Goal: Information Seeking & Learning: Learn about a topic

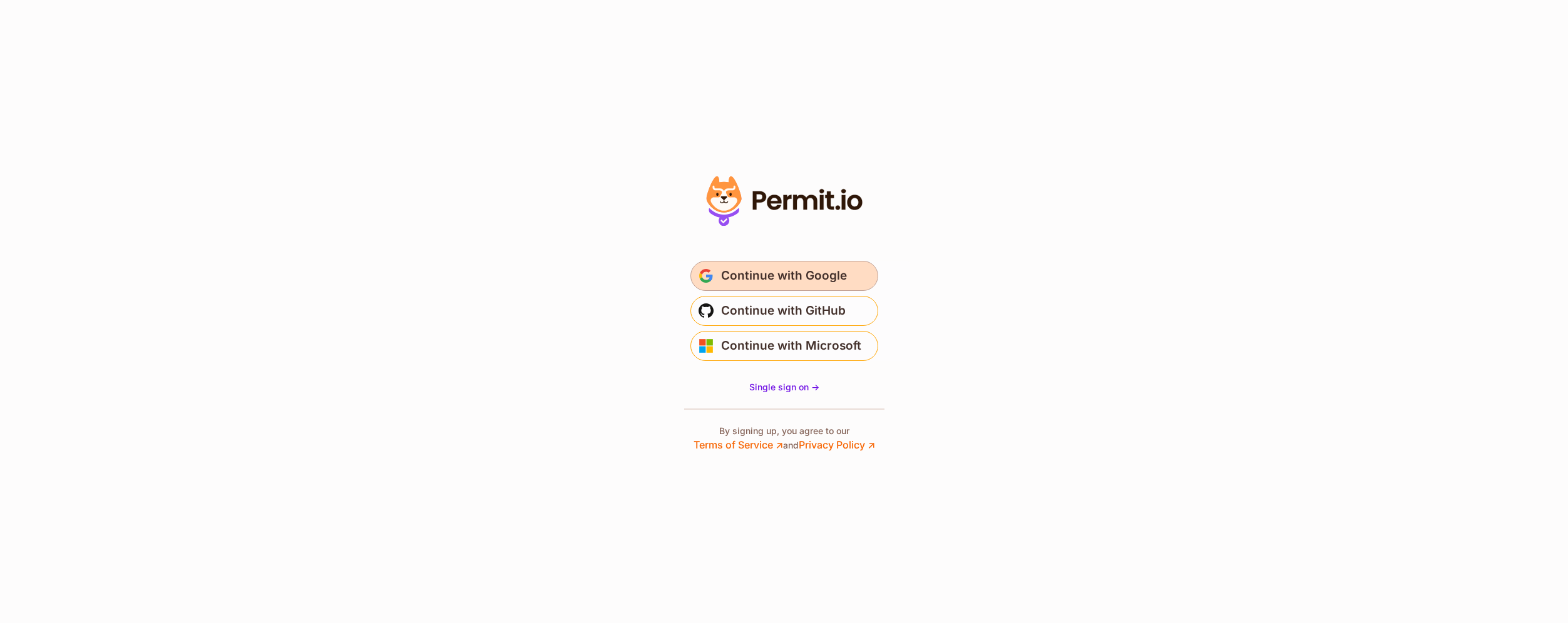
click at [842, 277] on span "Continue with Google" at bounding box center [783, 276] width 126 height 20
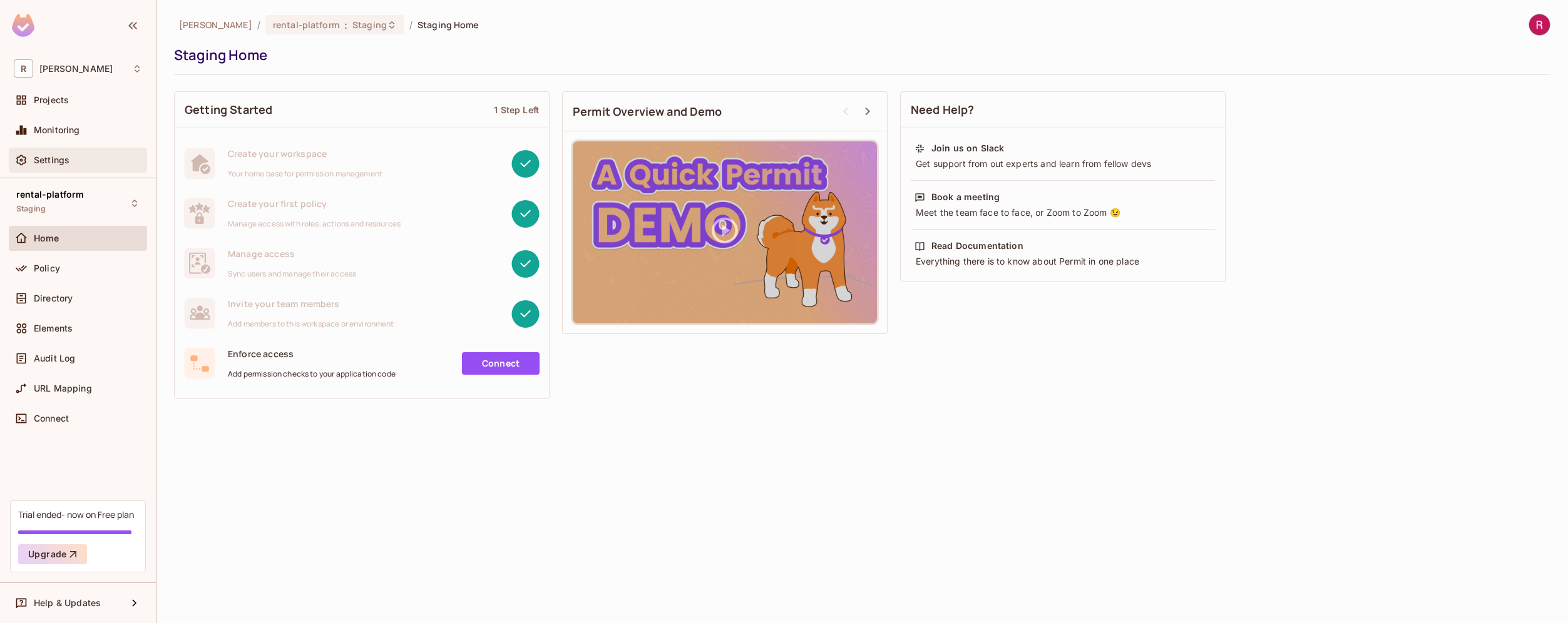
click at [55, 167] on div "Settings" at bounding box center [78, 160] width 128 height 15
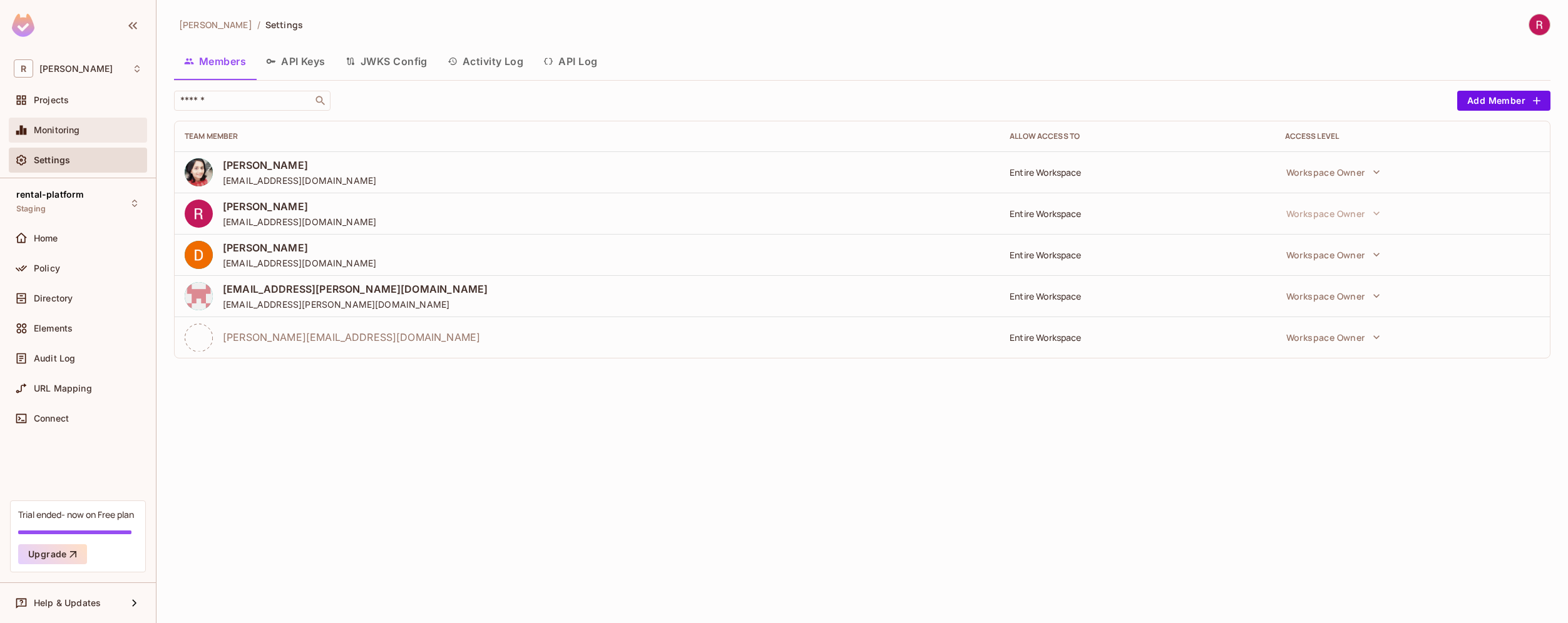
click at [55, 123] on div "Monitoring" at bounding box center [78, 130] width 128 height 15
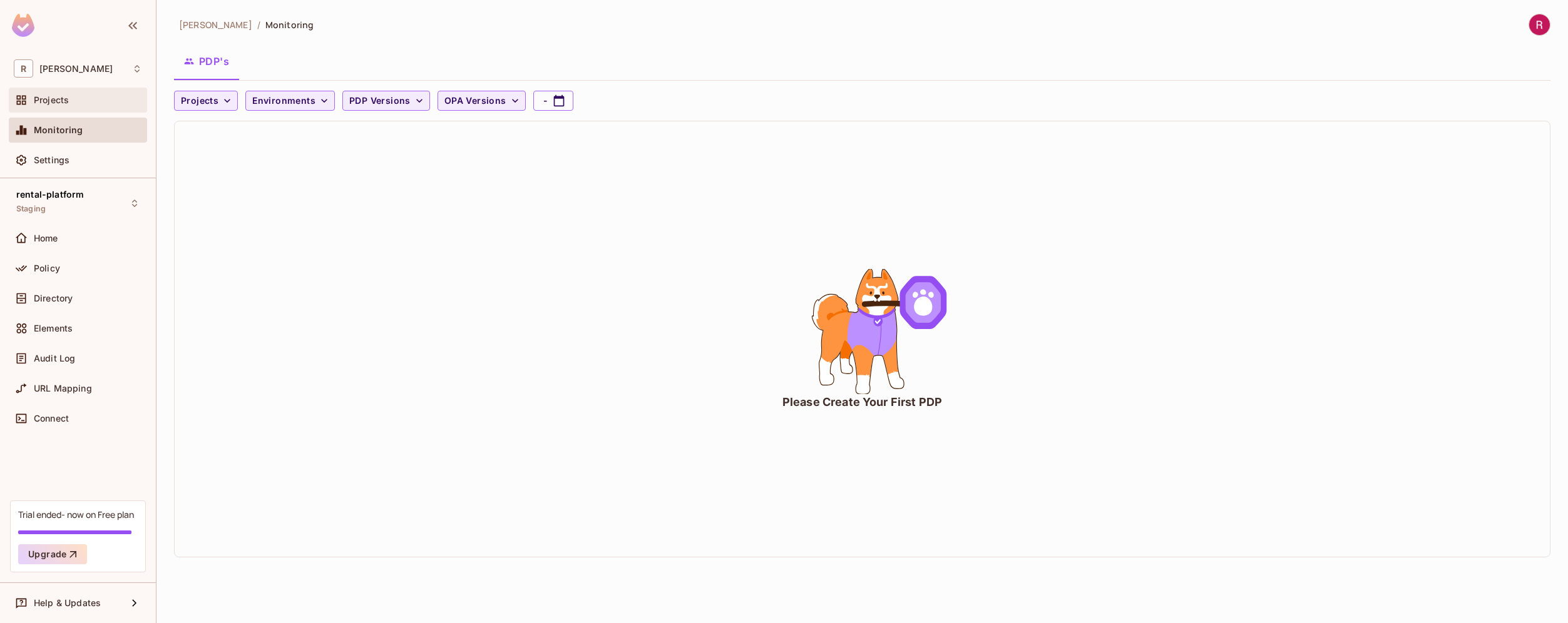
click at [58, 102] on span "Projects" at bounding box center [51, 100] width 35 height 10
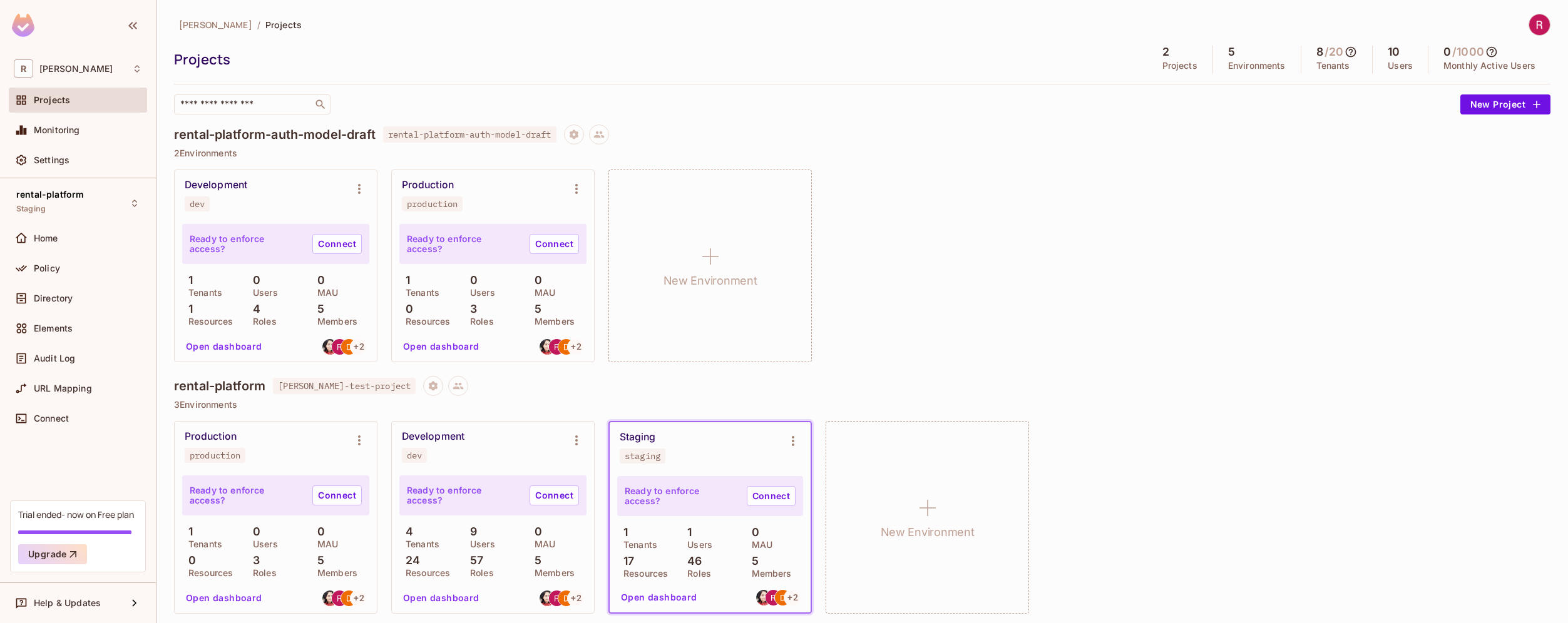
scroll to position [4, 0]
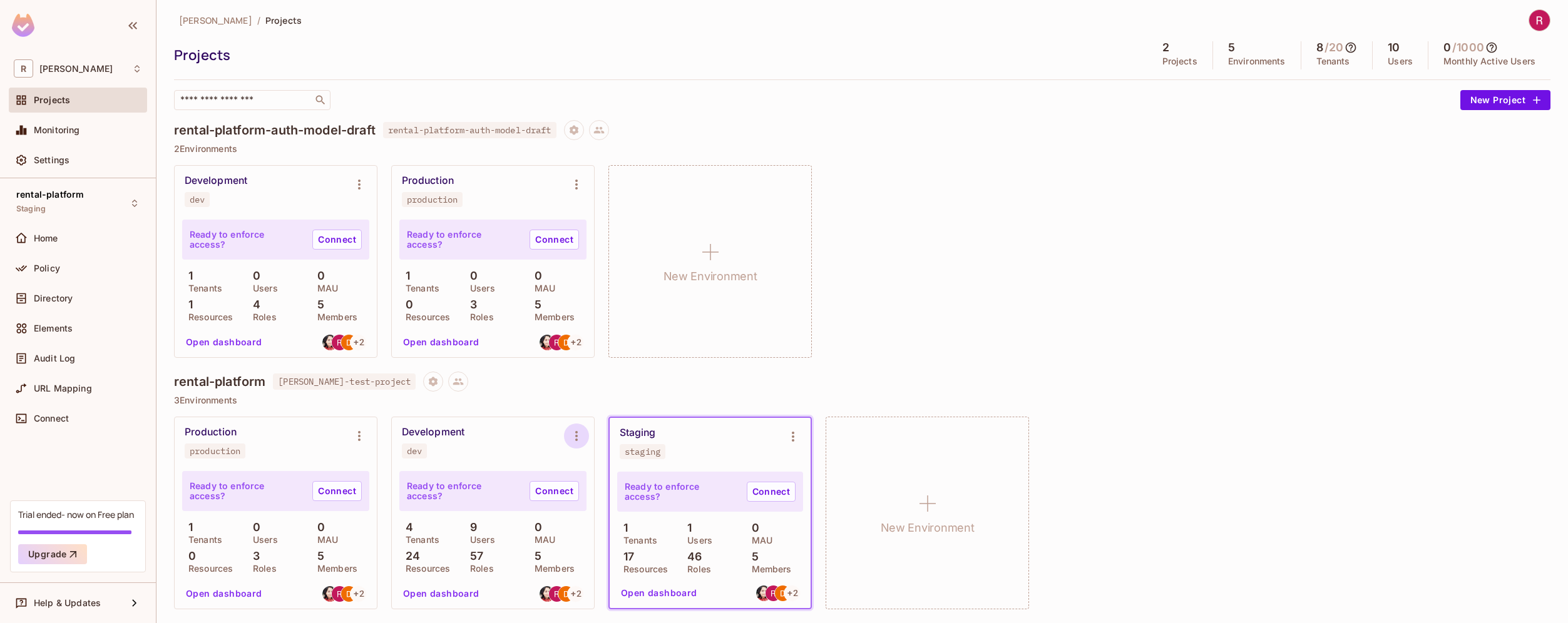
click at [575, 436] on icon "Environment settings" at bounding box center [577, 436] width 15 height 15
click at [543, 408] on div at bounding box center [784, 312] width 1568 height 623
click at [428, 382] on icon "Project settings" at bounding box center [433, 381] width 11 height 11
click at [441, 378] on div at bounding box center [784, 312] width 1568 height 623
click at [452, 381] on icon at bounding box center [458, 381] width 11 height 11
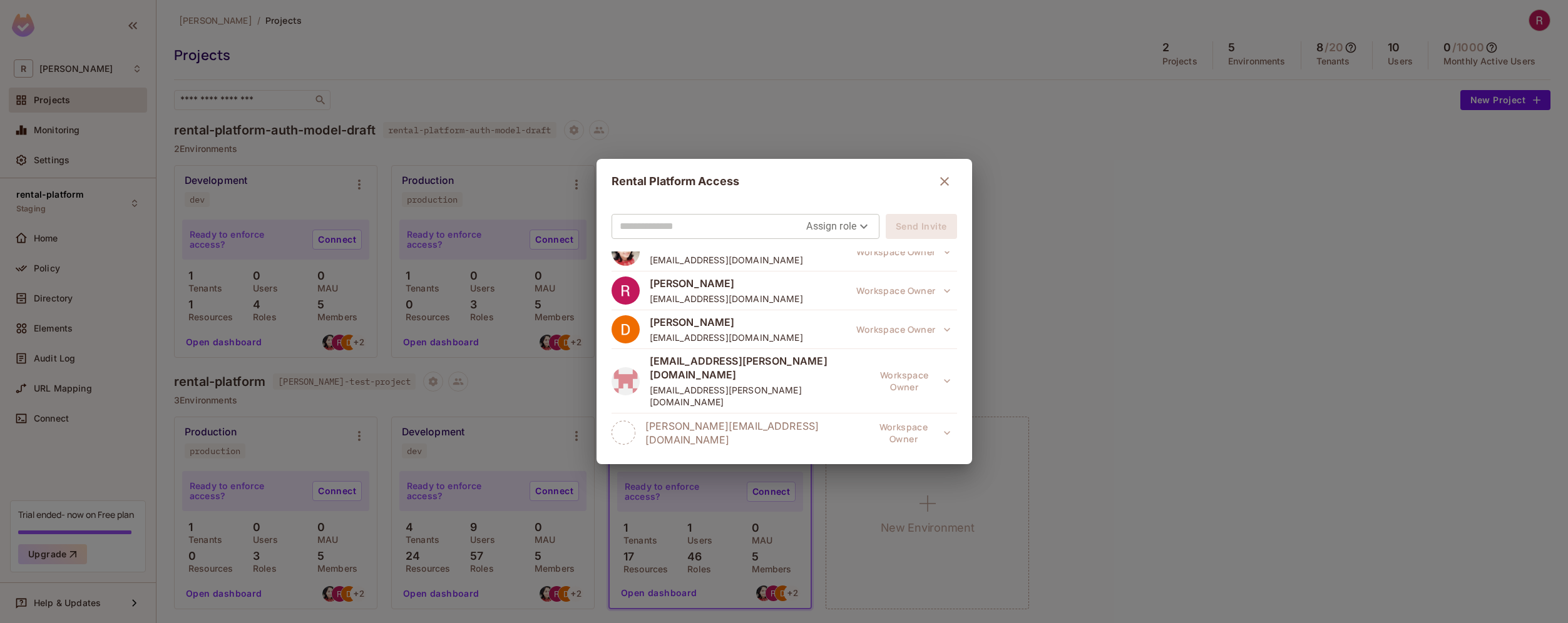
scroll to position [0, 0]
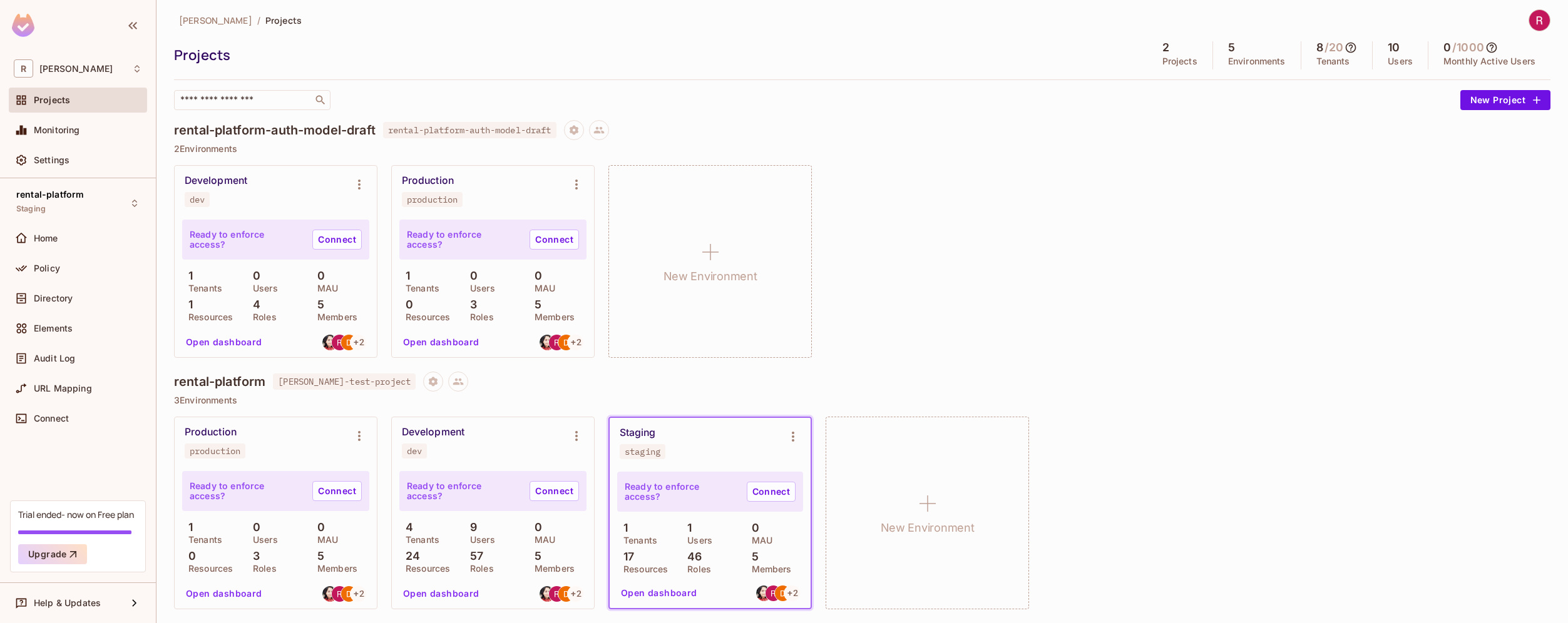
click at [225, 403] on p "3 Environments" at bounding box center [862, 400] width 1376 height 10
click at [577, 435] on icon "Environment settings" at bounding box center [577, 436] width 3 height 10
drag, startPoint x: 1247, startPoint y: 185, endPoint x: 1234, endPoint y: 191, distance: 14.3
click at [1247, 185] on div at bounding box center [784, 312] width 1568 height 623
click at [1166, 58] on p "Projects" at bounding box center [1179, 61] width 35 height 10
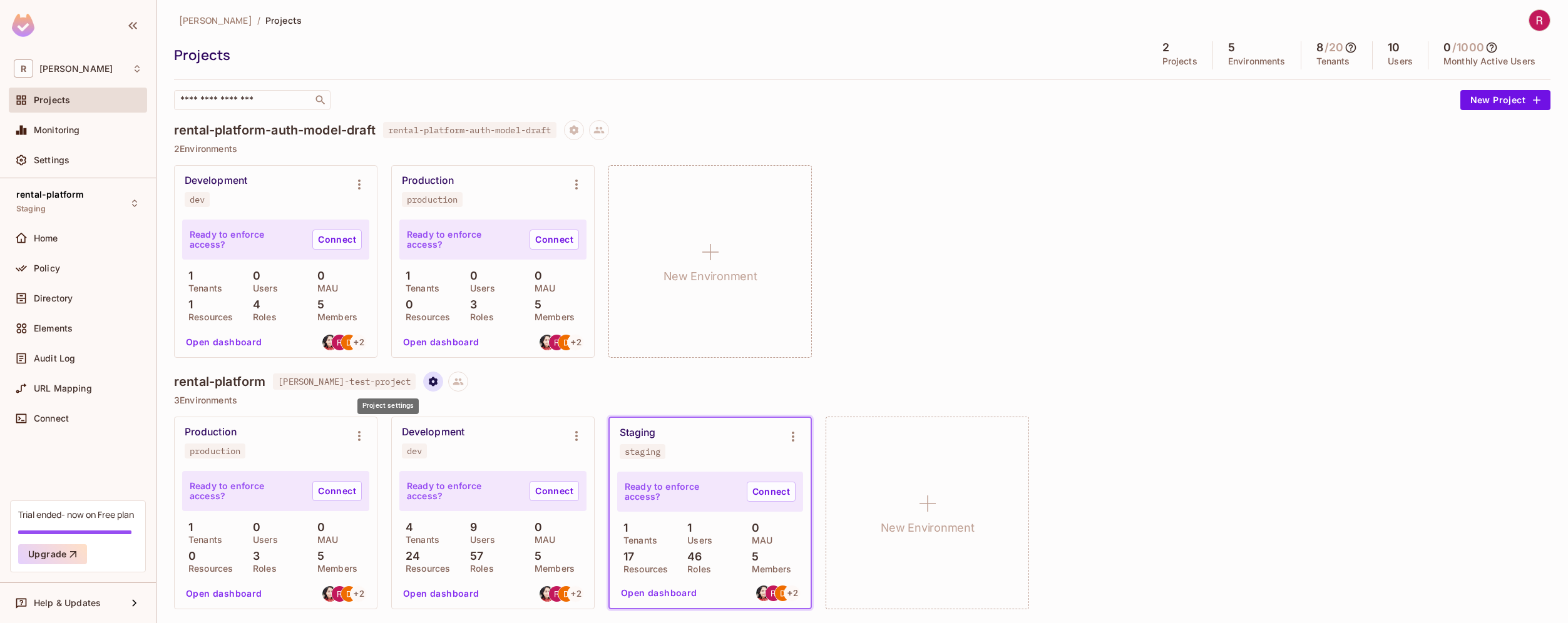
click at [428, 384] on icon "Project settings" at bounding box center [433, 381] width 11 height 11
click at [444, 402] on span "[PERSON_NAME]-test-project" at bounding box center [469, 402] width 143 height 16
click at [532, 130] on div at bounding box center [784, 312] width 1568 height 623
click at [579, 130] on icon "Project settings" at bounding box center [574, 130] width 11 height 11
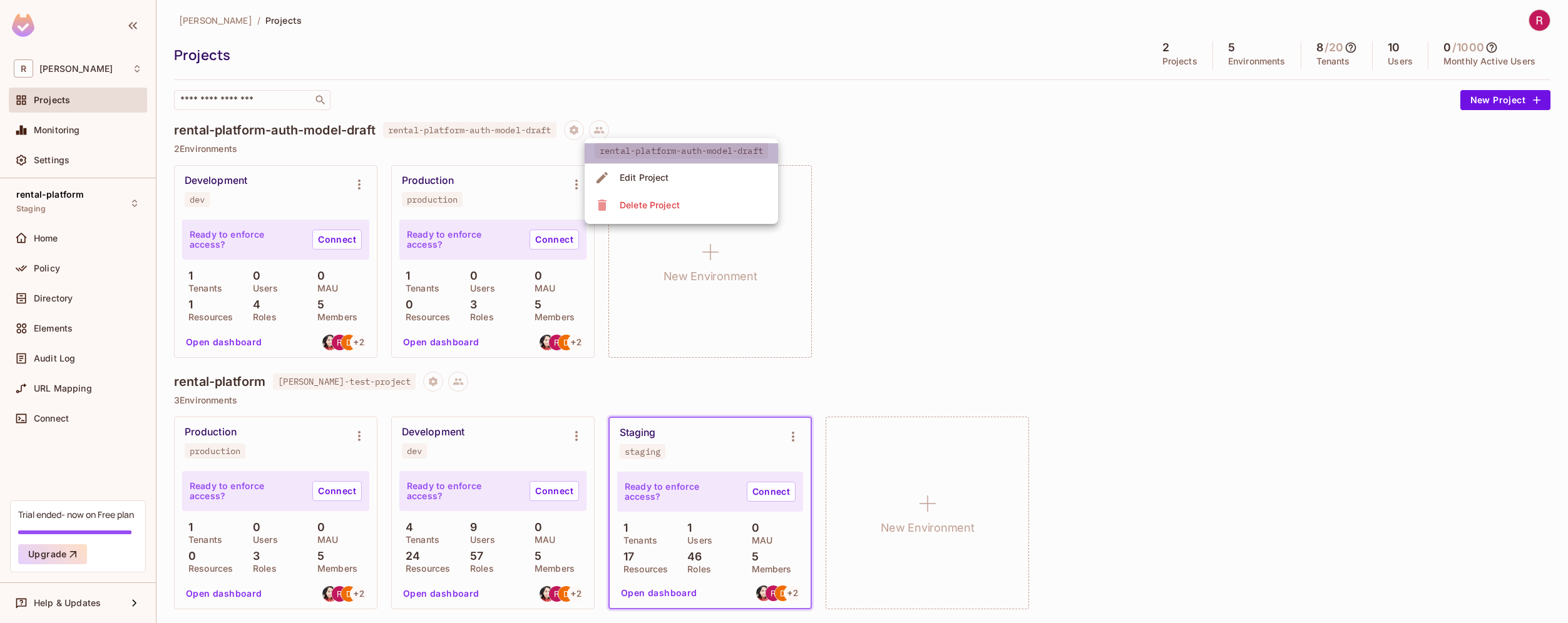
click at [660, 149] on span "rental-platform-auth-model-draft" at bounding box center [681, 151] width 174 height 16
click at [54, 419] on div at bounding box center [784, 312] width 1568 height 623
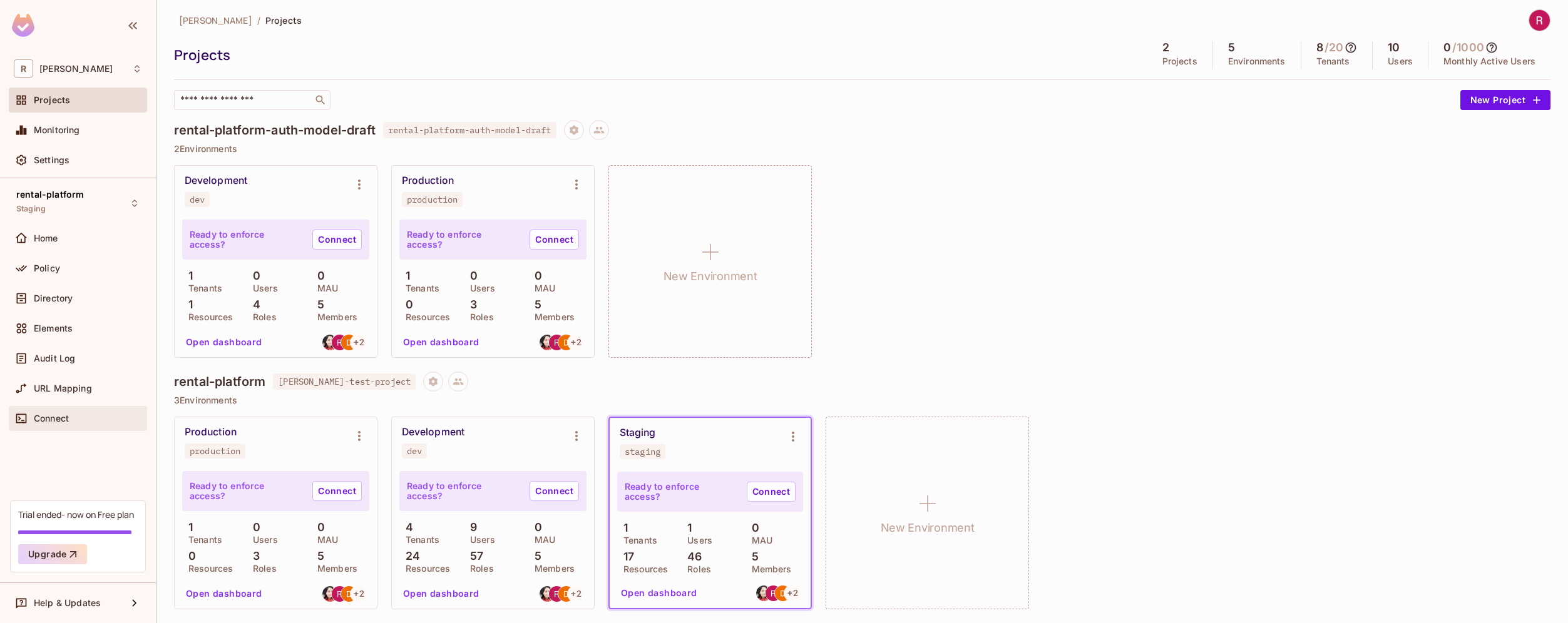
click at [55, 414] on span "Connect" at bounding box center [51, 419] width 35 height 10
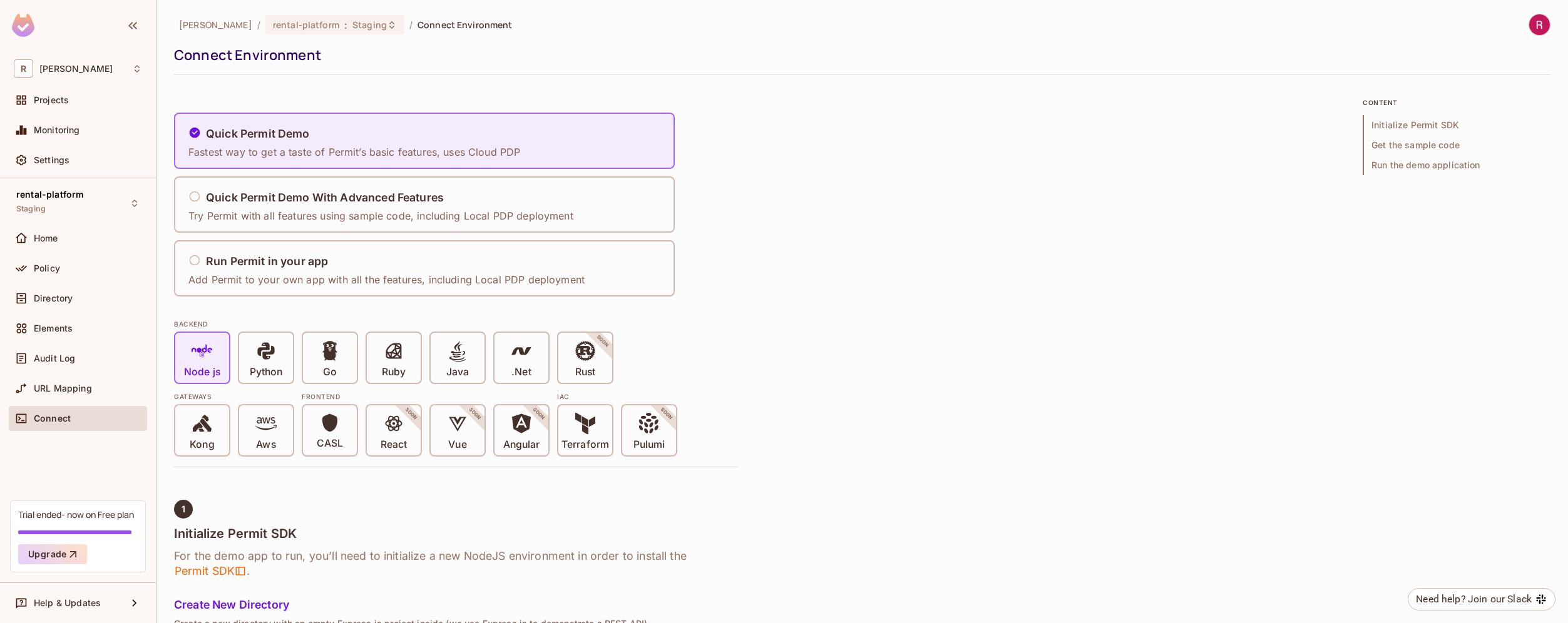
scroll to position [14, 0]
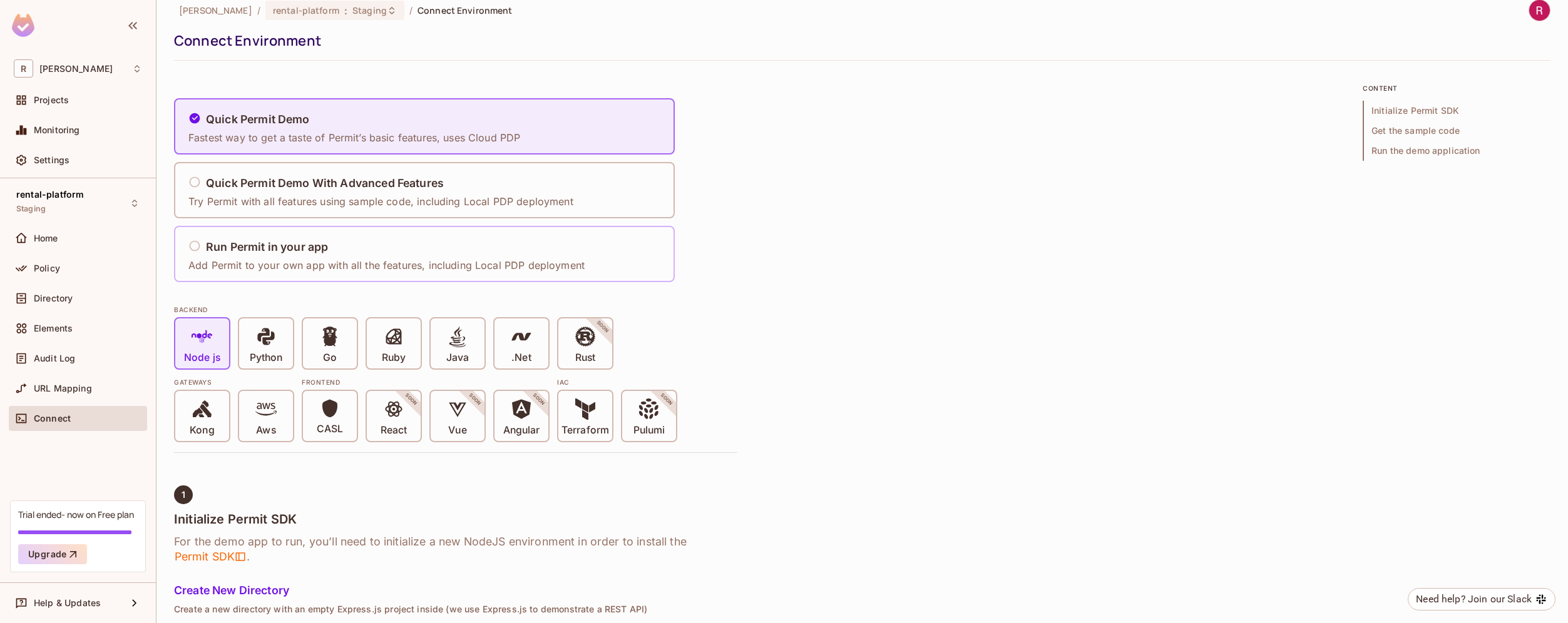
click at [311, 246] on h5 "Run Permit in your app" at bounding box center [267, 247] width 122 height 12
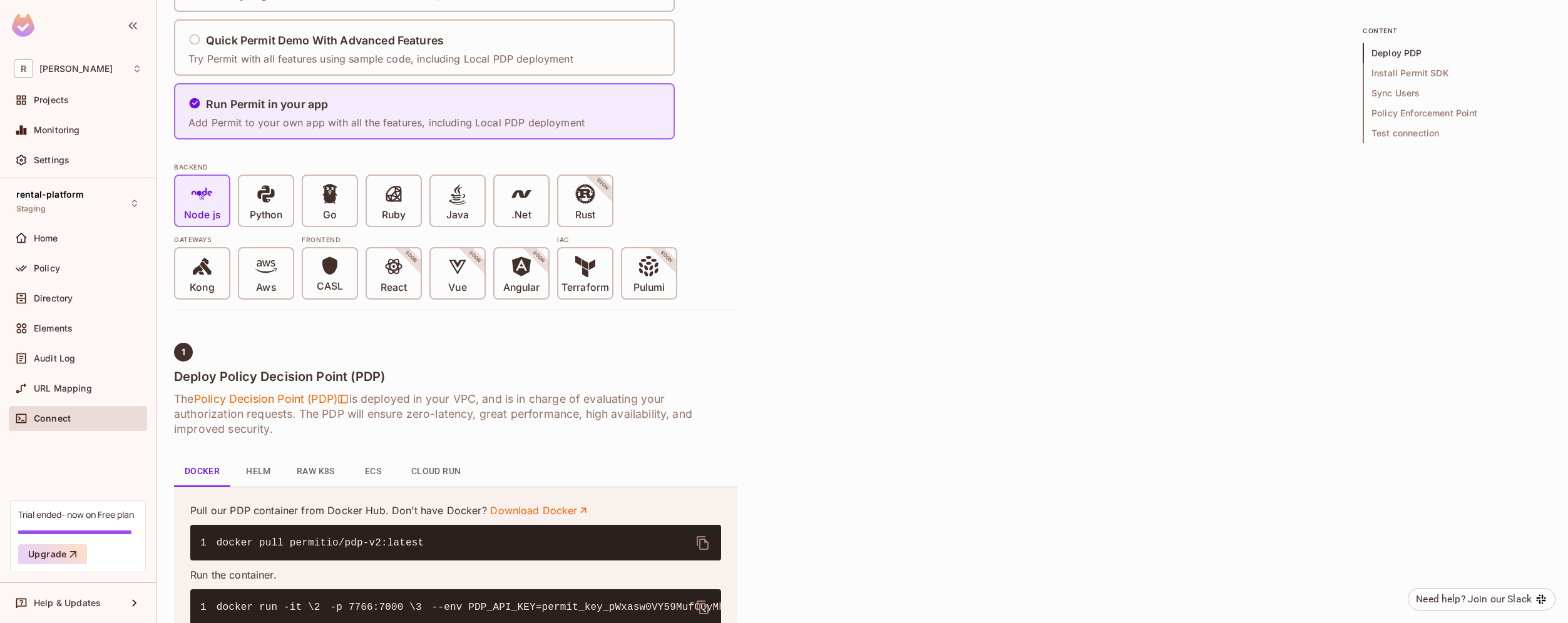
scroll to position [0, 0]
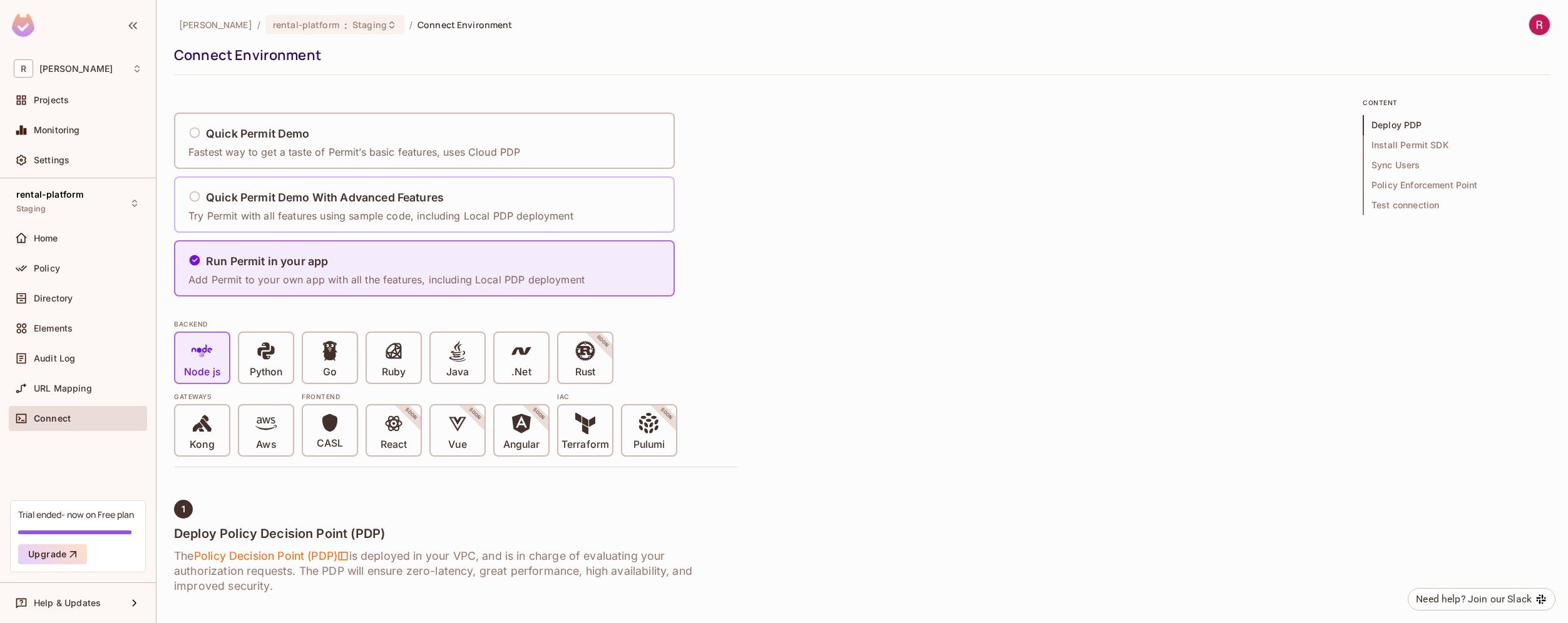
click at [267, 204] on div "Quick Permit Demo With Advanced Features" at bounding box center [380, 198] width 385 height 16
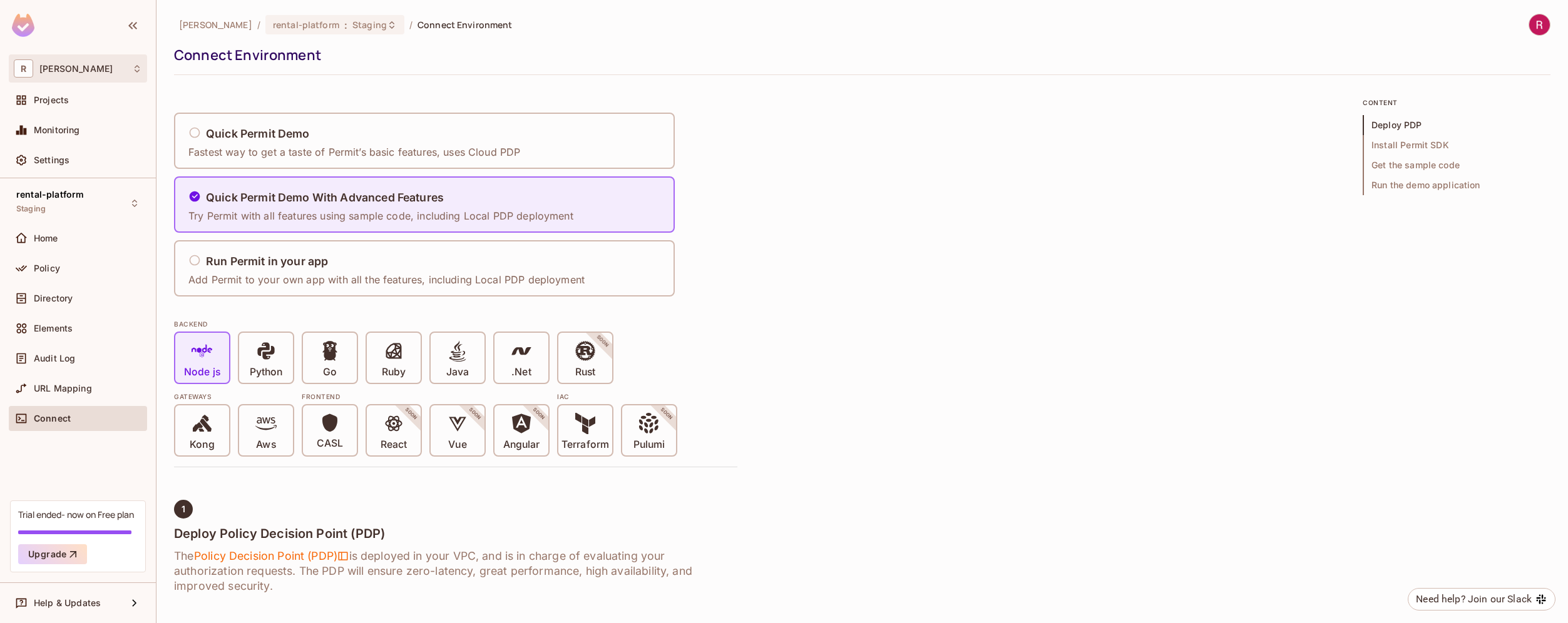
click at [70, 68] on span "[PERSON_NAME]" at bounding box center [76, 69] width 73 height 10
click at [136, 107] on span "[PERSON_NAME]" at bounding box center [152, 105] width 76 height 16
click at [50, 75] on div "[PERSON_NAME]" at bounding box center [78, 69] width 128 height 18
click at [87, 60] on div at bounding box center [784, 312] width 1568 height 623
click at [200, 28] on span "[PERSON_NAME]" at bounding box center [216, 24] width 73 height 12
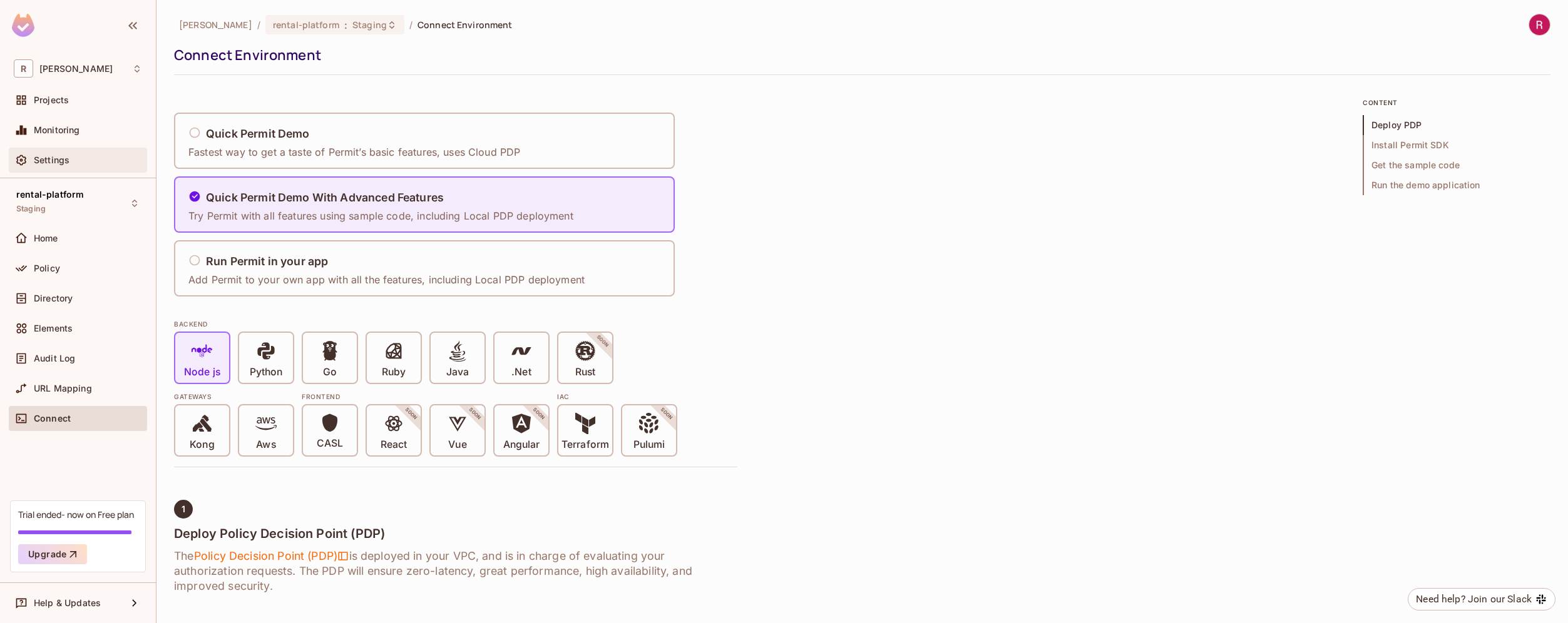
click at [96, 155] on div "Settings" at bounding box center [88, 160] width 108 height 10
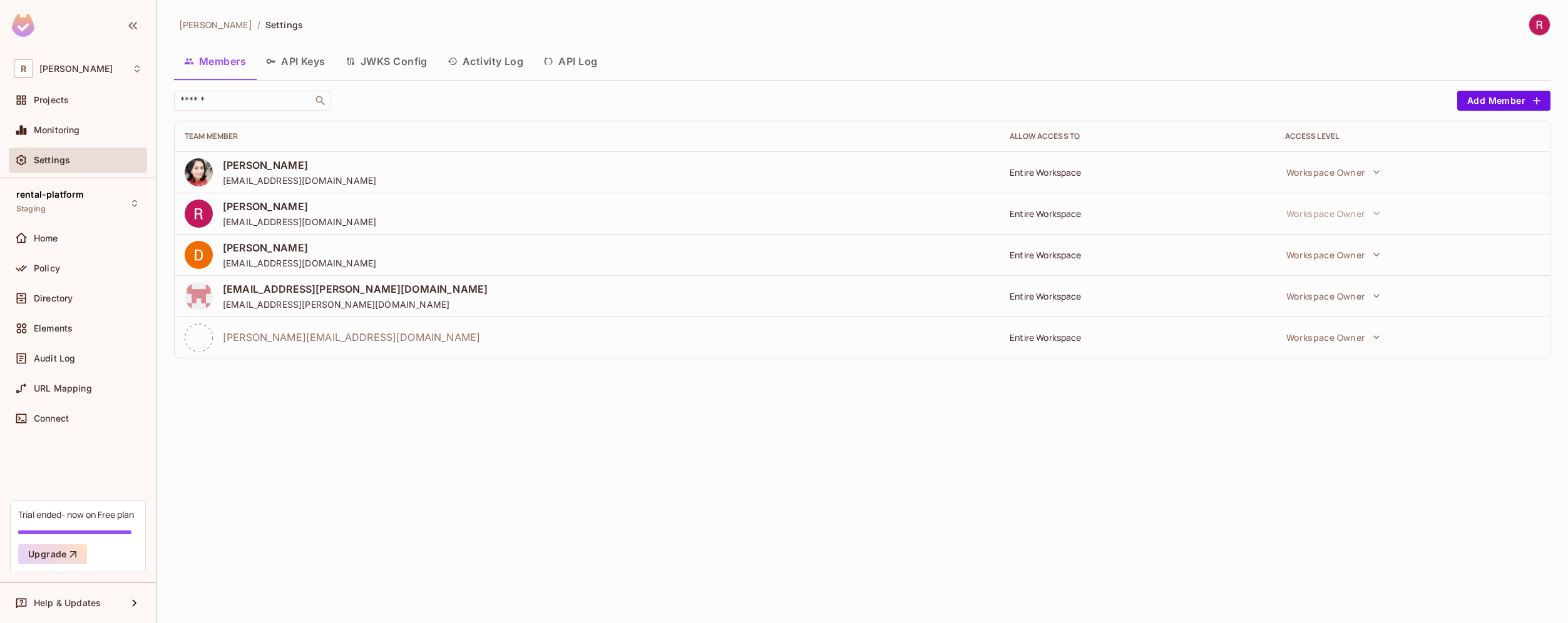
click at [201, 32] on div "[PERSON_NAME]-poc / Settings" at bounding box center [238, 25] width 129 height 22
click at [198, 25] on span "[PERSON_NAME]" at bounding box center [216, 24] width 73 height 12
click at [79, 75] on div "[PERSON_NAME]" at bounding box center [78, 69] width 128 height 18
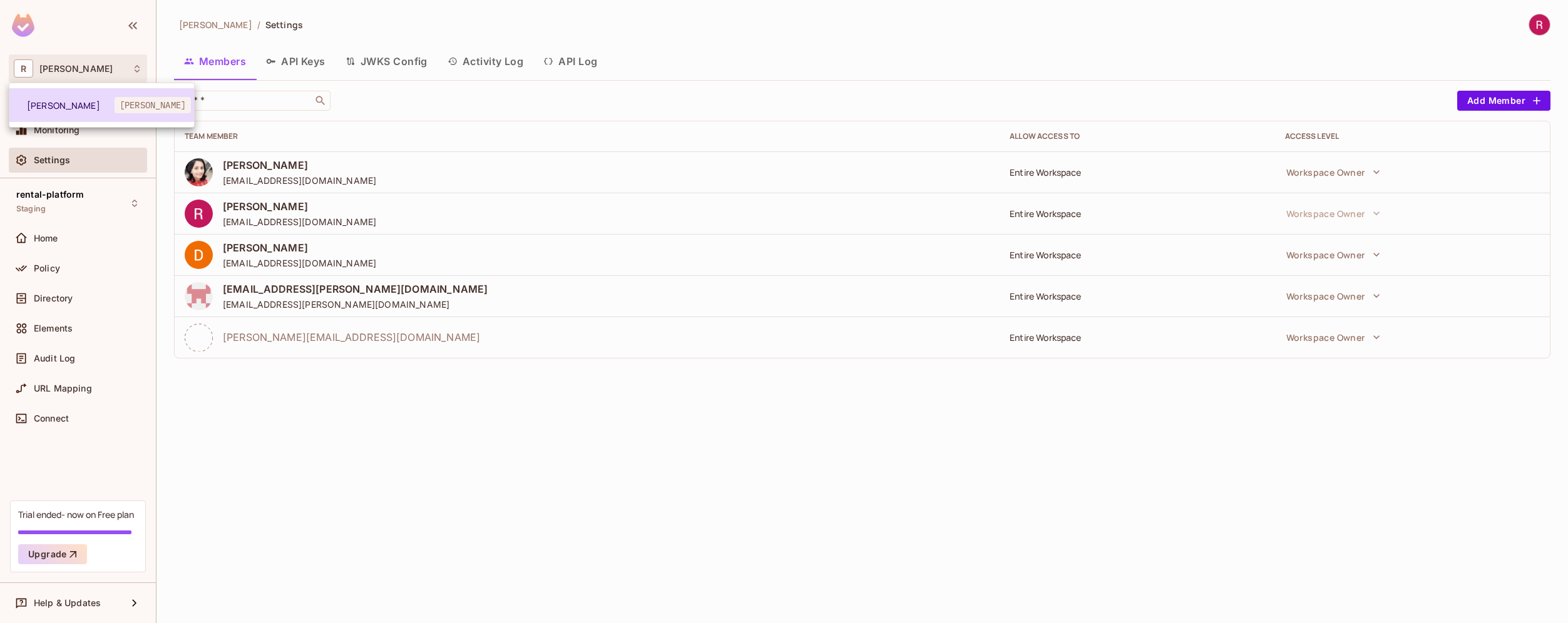
click at [62, 107] on span "[PERSON_NAME]" at bounding box center [71, 105] width 88 height 12
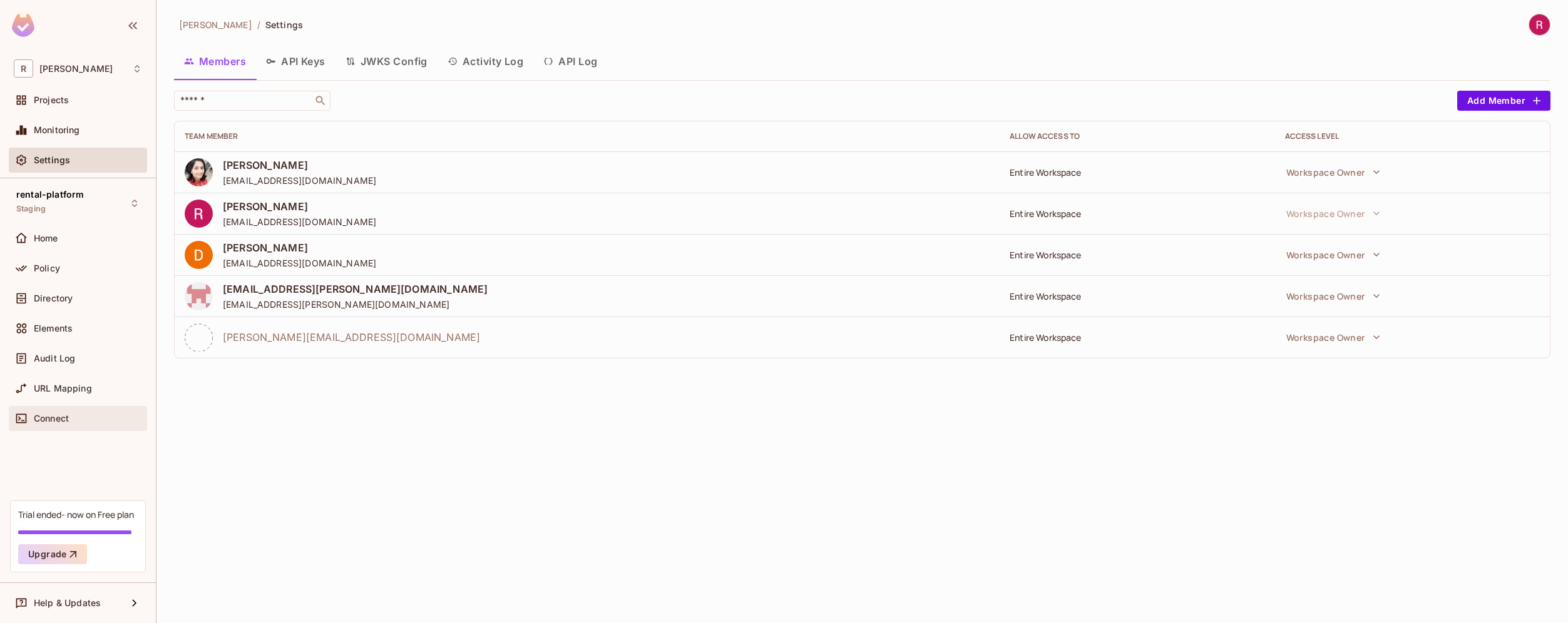
click at [73, 422] on div "Connect" at bounding box center [88, 419] width 108 height 10
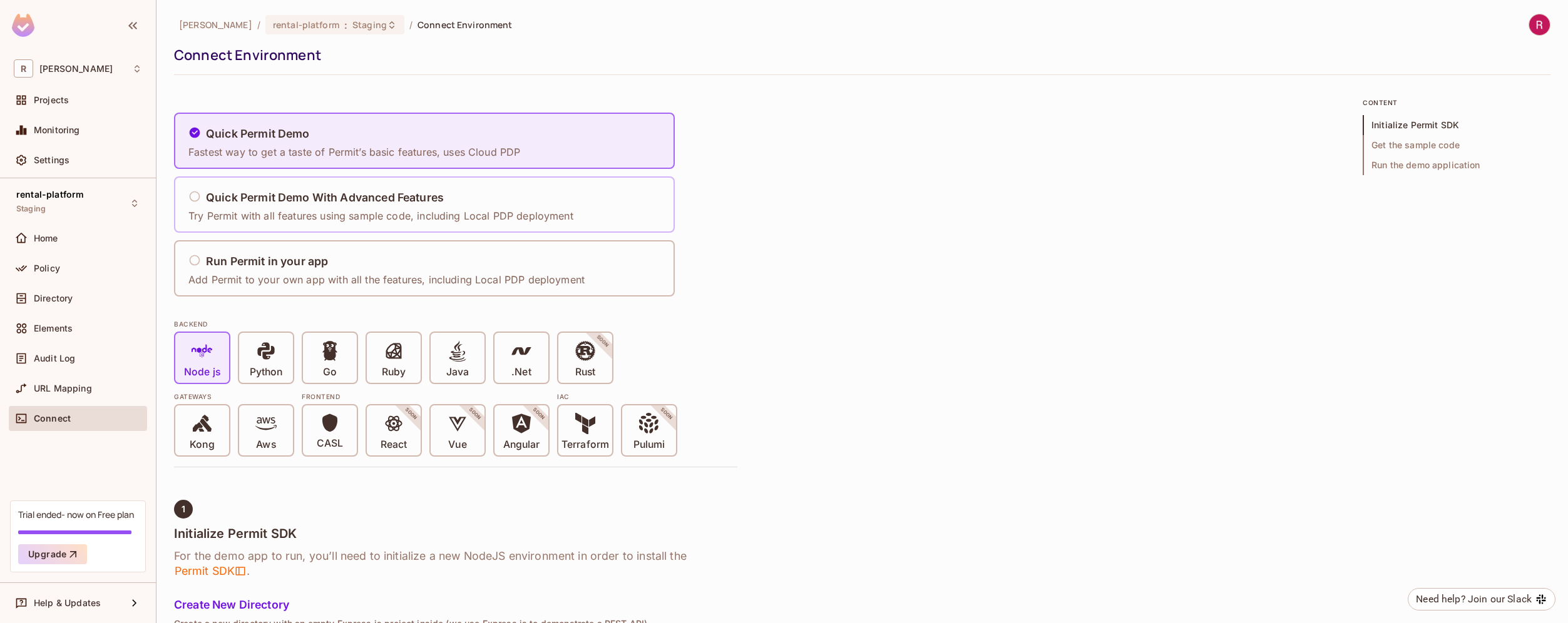
click at [332, 205] on div "Quick Permit Demo With Advanced Features Try Permit with all features using sam…" at bounding box center [380, 205] width 385 height 37
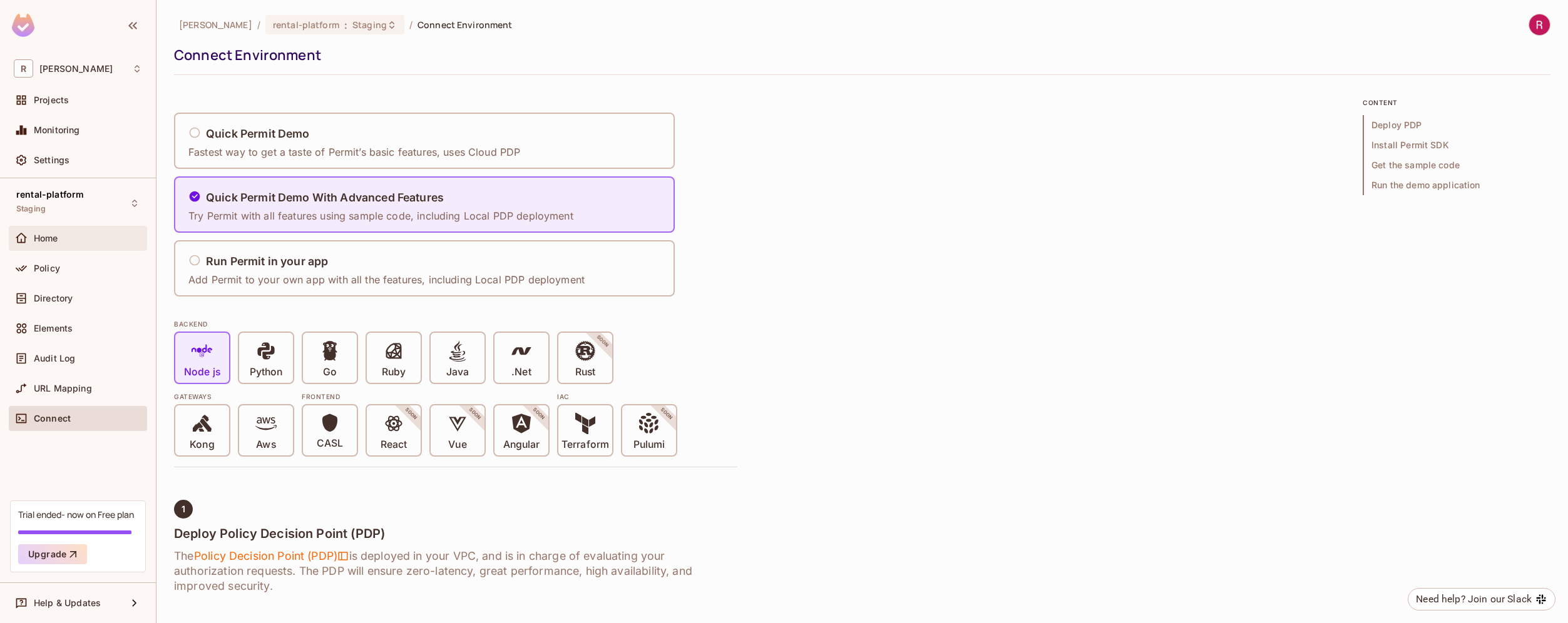
click at [64, 239] on div "Home" at bounding box center [88, 238] width 108 height 10
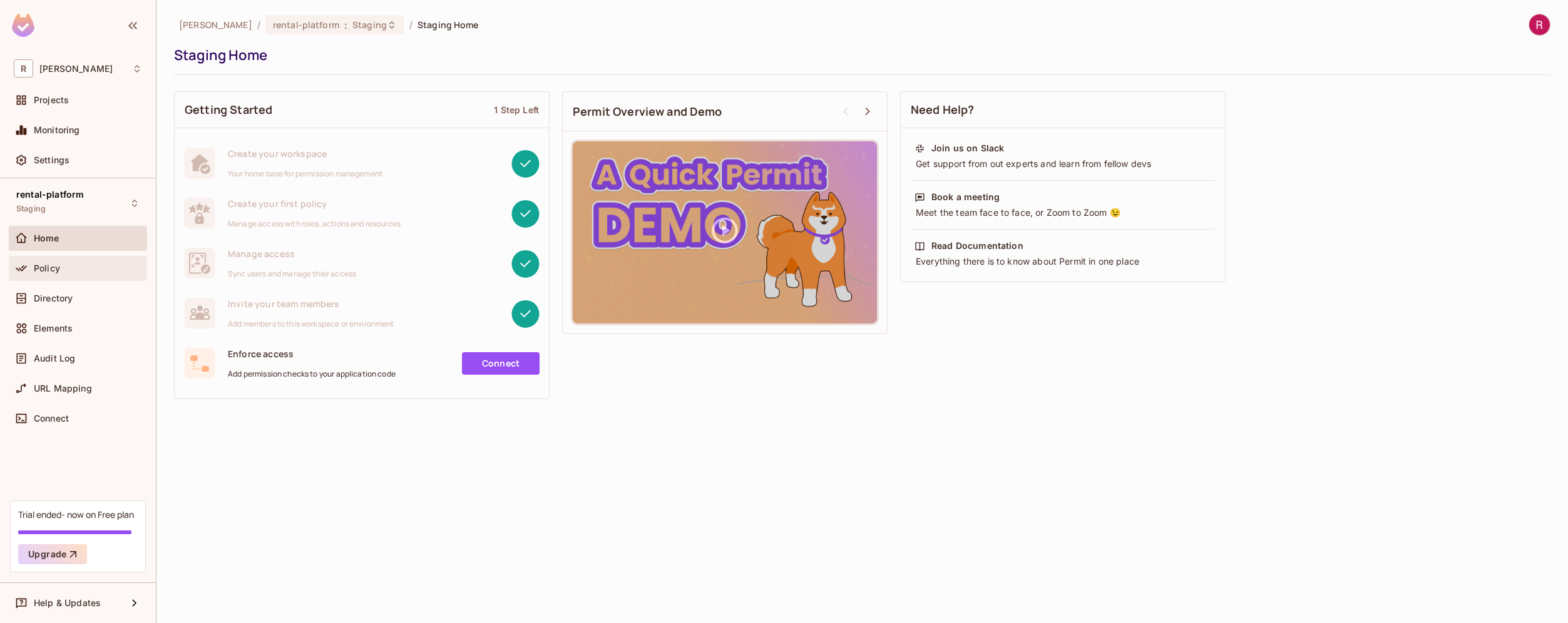
click at [65, 276] on div "Policy" at bounding box center [78, 268] width 139 height 25
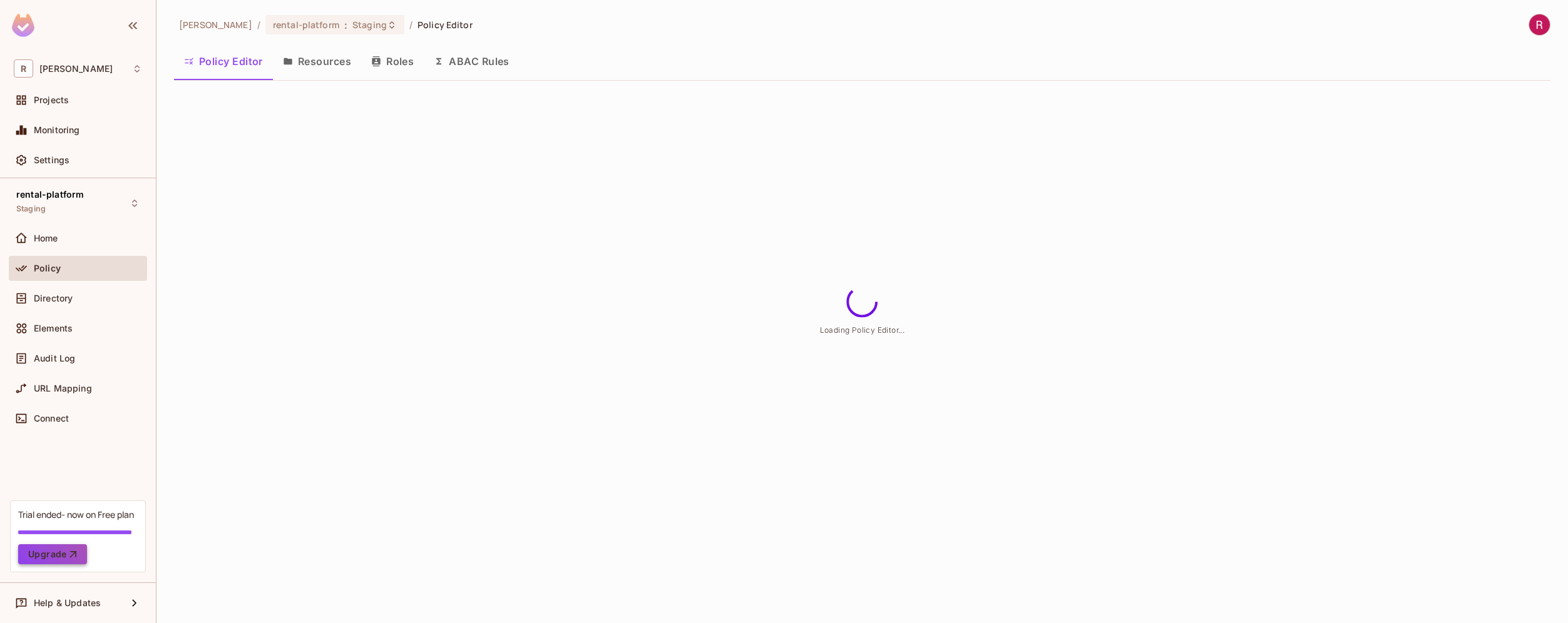
click at [79, 558] on button "Upgrade" at bounding box center [52, 554] width 69 height 20
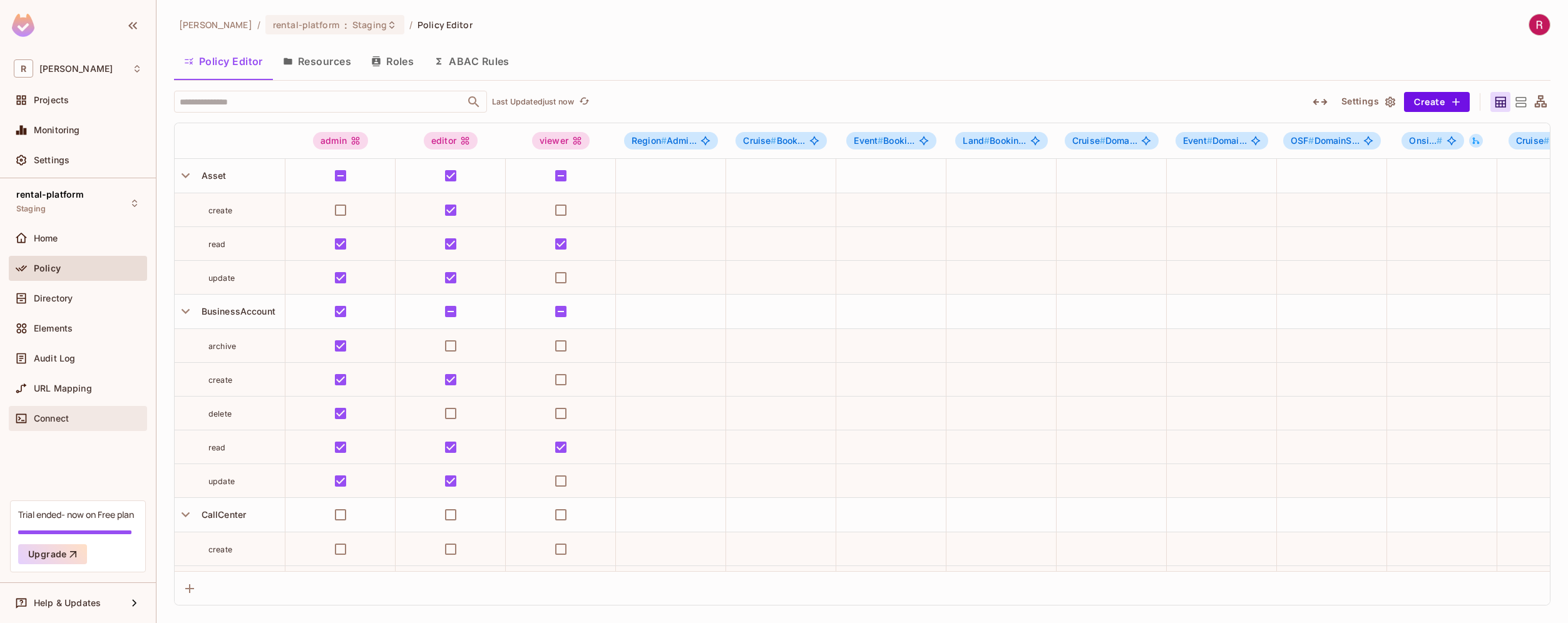
click at [91, 416] on div "Connect" at bounding box center [88, 419] width 108 height 10
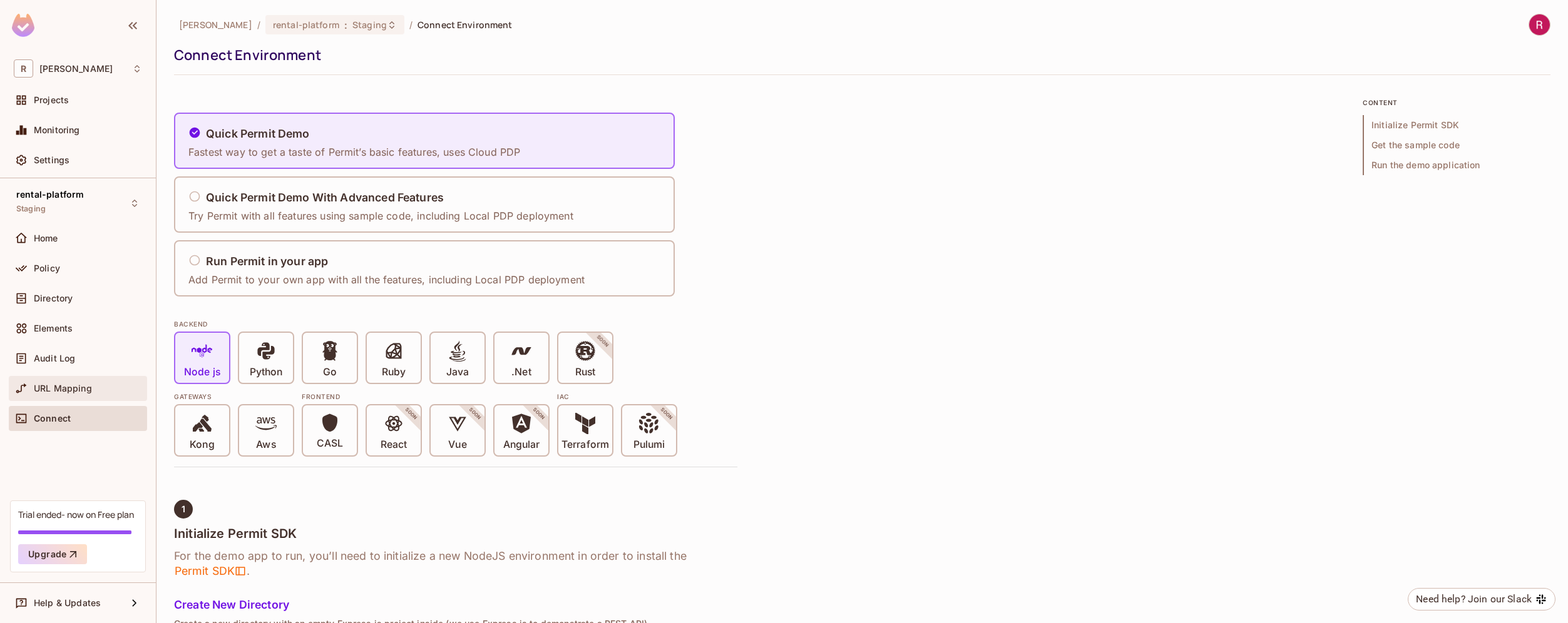
click at [93, 381] on div "URL Mapping" at bounding box center [78, 388] width 128 height 15
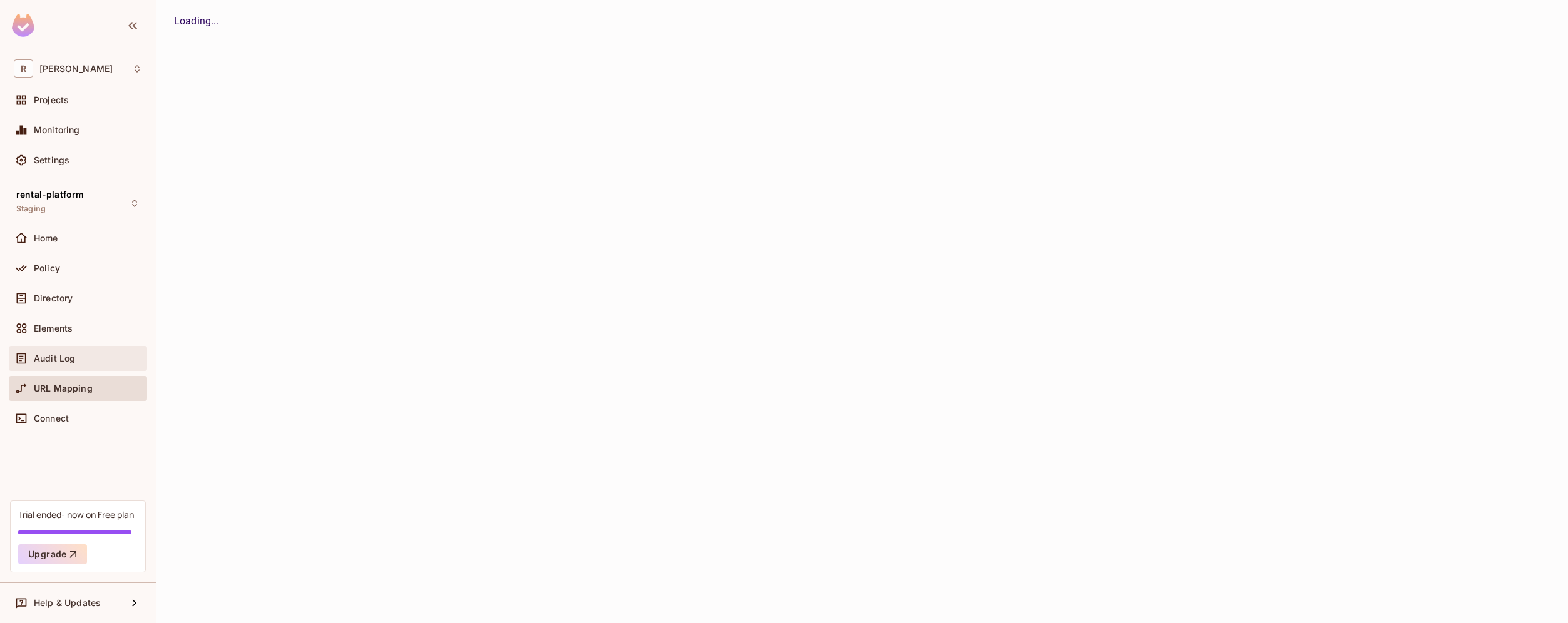
click at [88, 357] on div "Audit Log" at bounding box center [88, 358] width 108 height 10
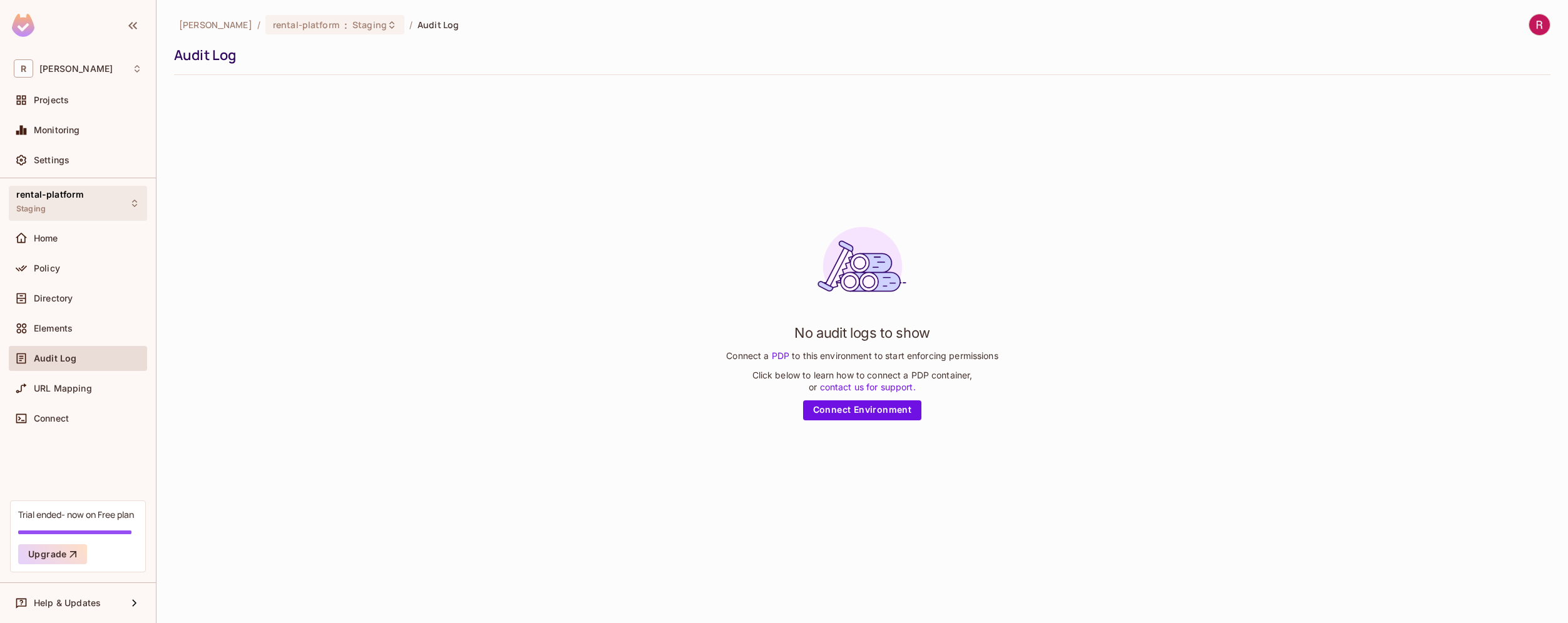
click at [93, 200] on div "rental-platform Staging" at bounding box center [78, 203] width 139 height 34
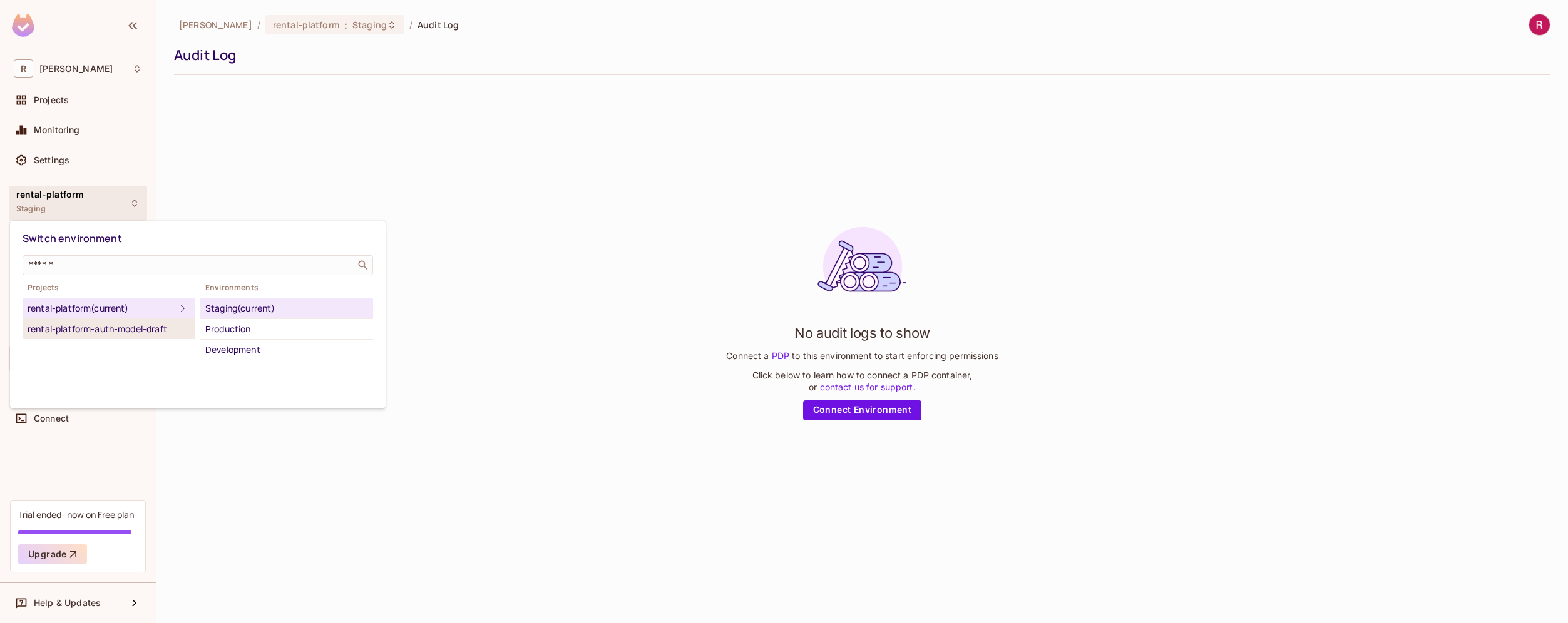
click at [139, 332] on div "rental-platform-auth-model-draft" at bounding box center [108, 329] width 163 height 15
click at [130, 307] on div "rental-platform (current)" at bounding box center [108, 309] width 163 height 15
click at [162, 470] on div at bounding box center [784, 312] width 1568 height 623
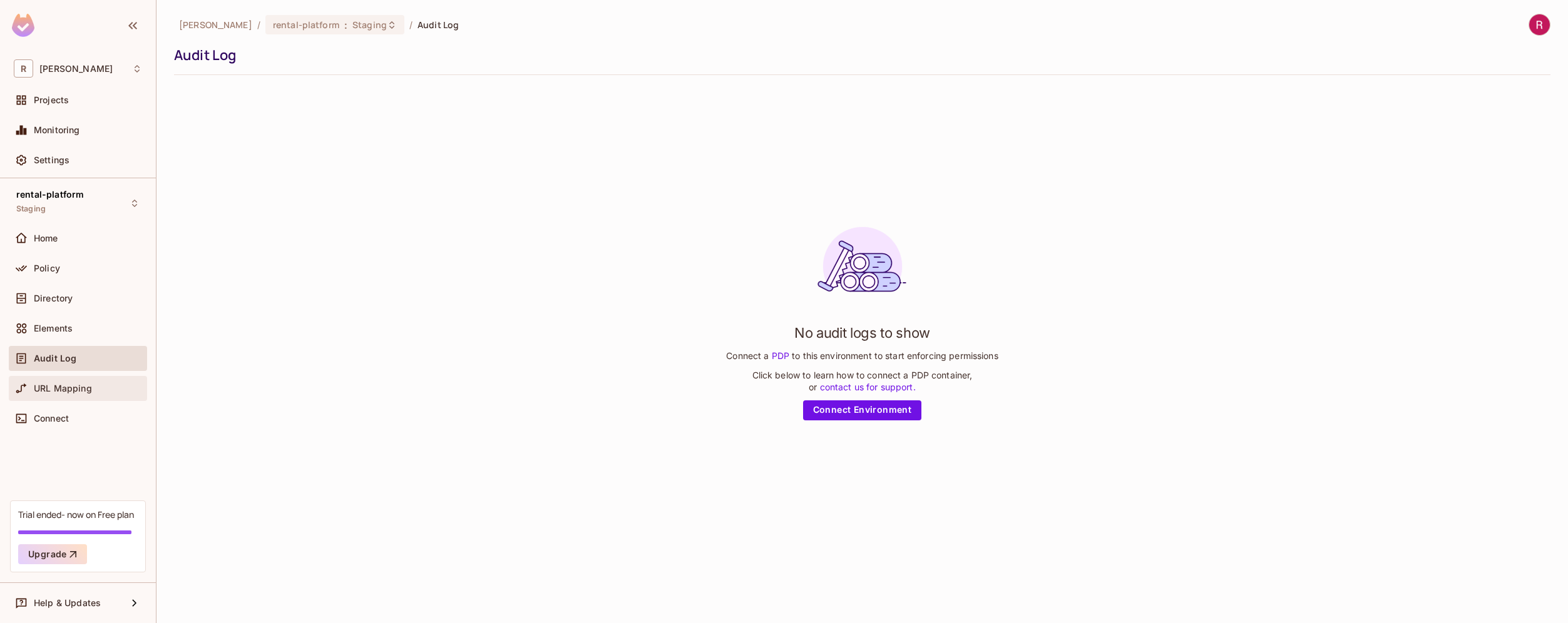
click at [102, 385] on div "URL Mapping" at bounding box center [88, 388] width 108 height 10
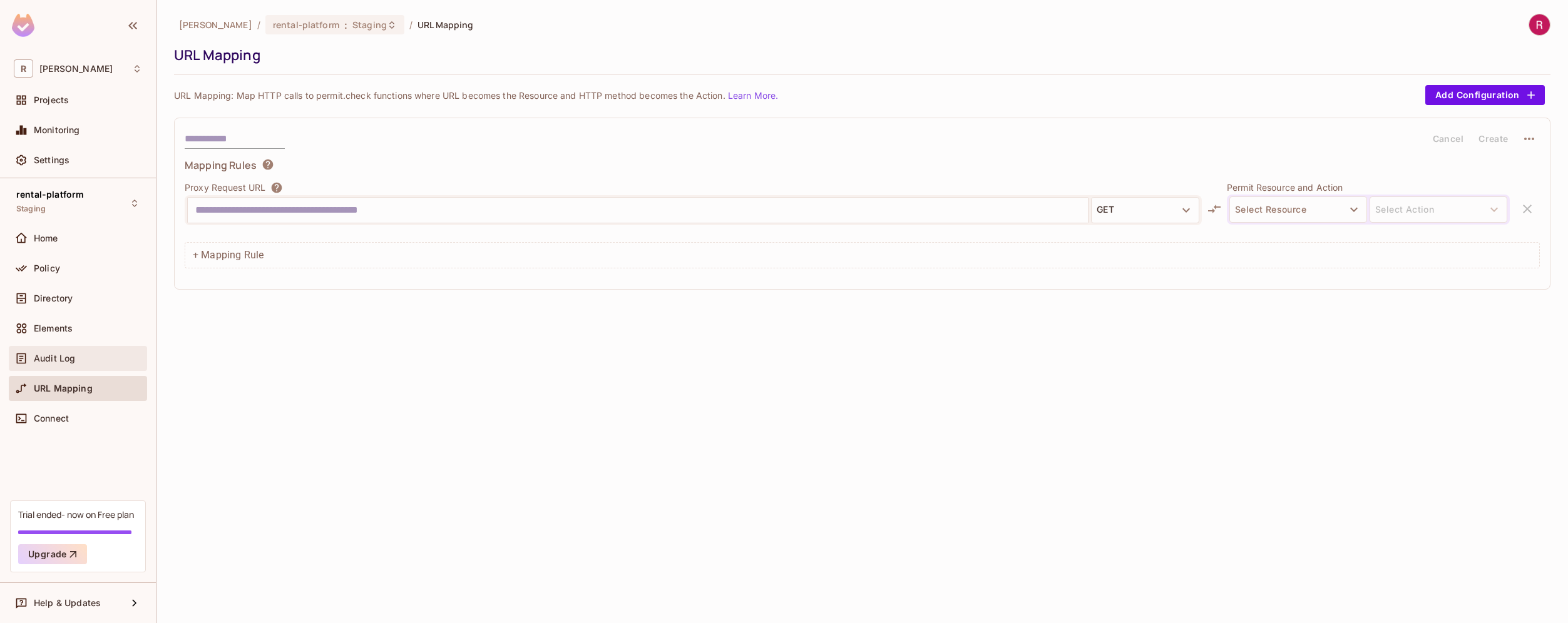
click at [97, 364] on div "Audit Log" at bounding box center [78, 359] width 128 height 15
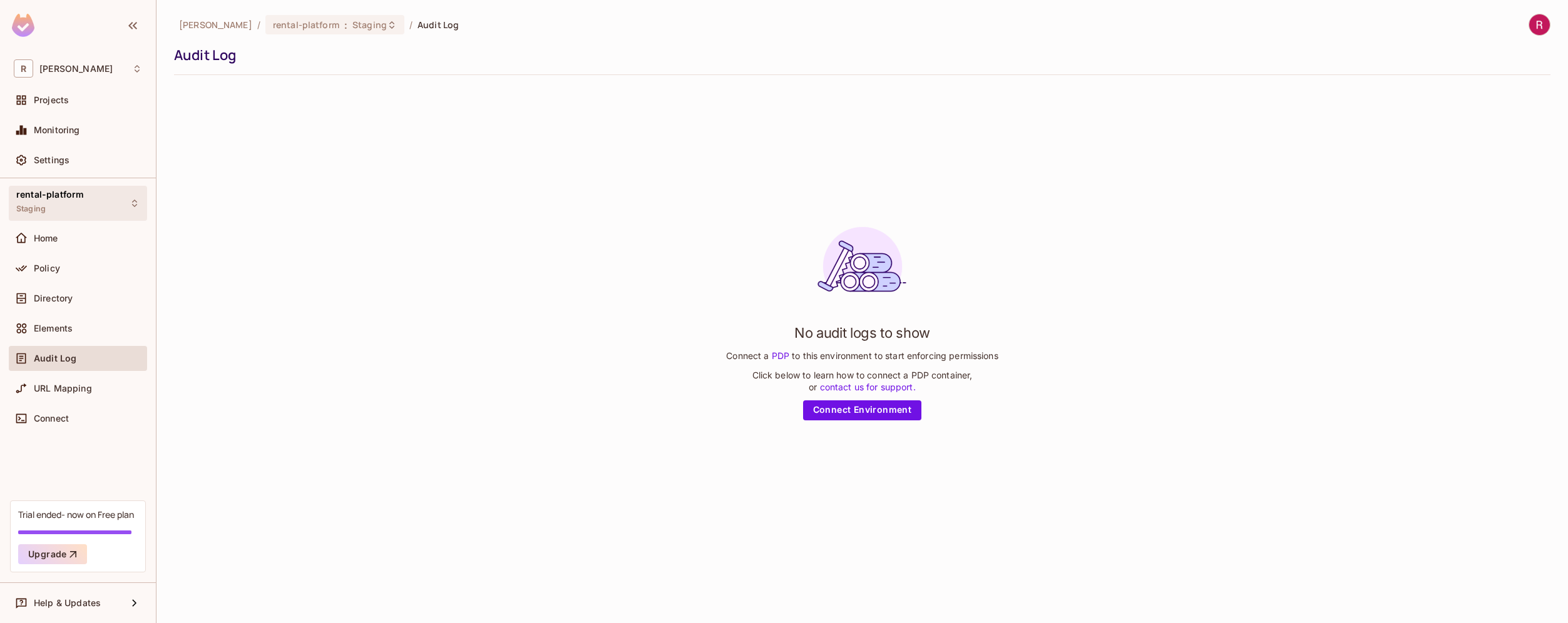
click at [114, 196] on div "rental-platform Staging" at bounding box center [78, 203] width 139 height 34
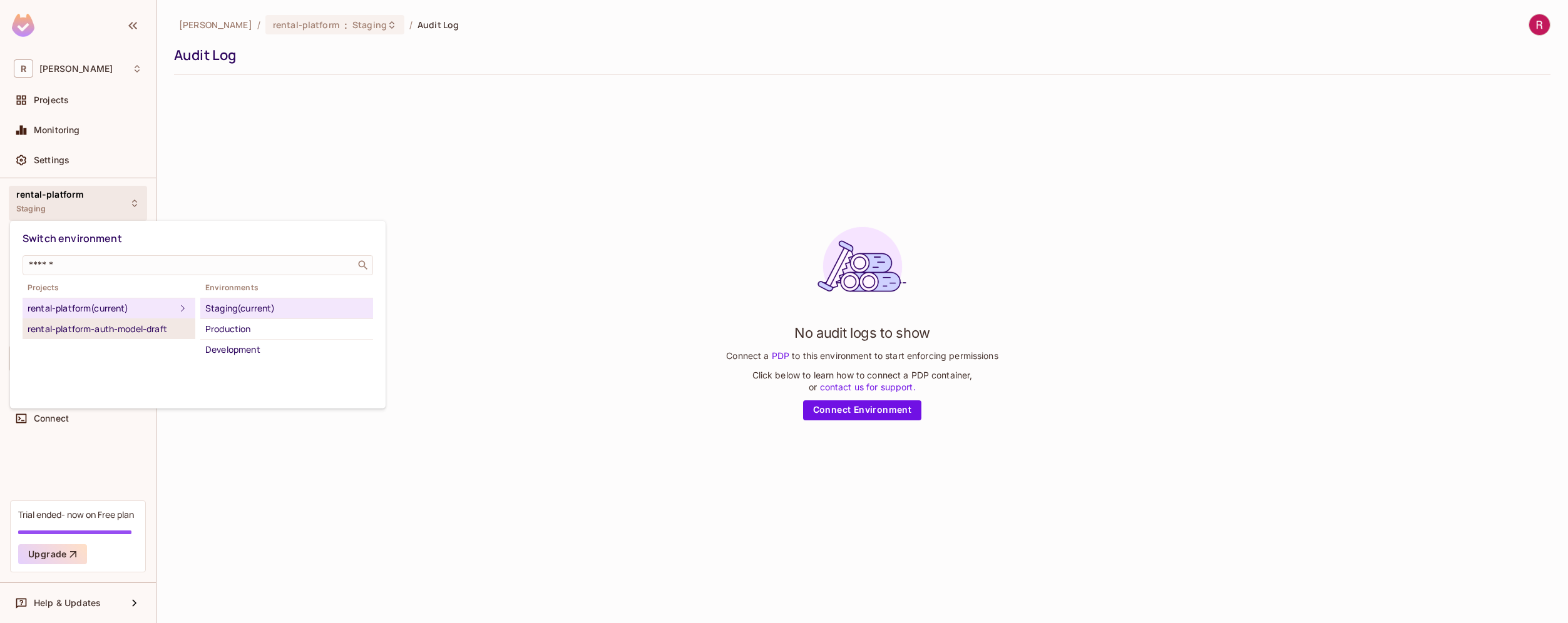
click at [142, 330] on div "rental-platform-auth-model-draft" at bounding box center [108, 329] width 163 height 15
click at [140, 316] on li "rental-platform (current)" at bounding box center [109, 309] width 173 height 21
click at [262, 349] on div "Development" at bounding box center [286, 350] width 163 height 15
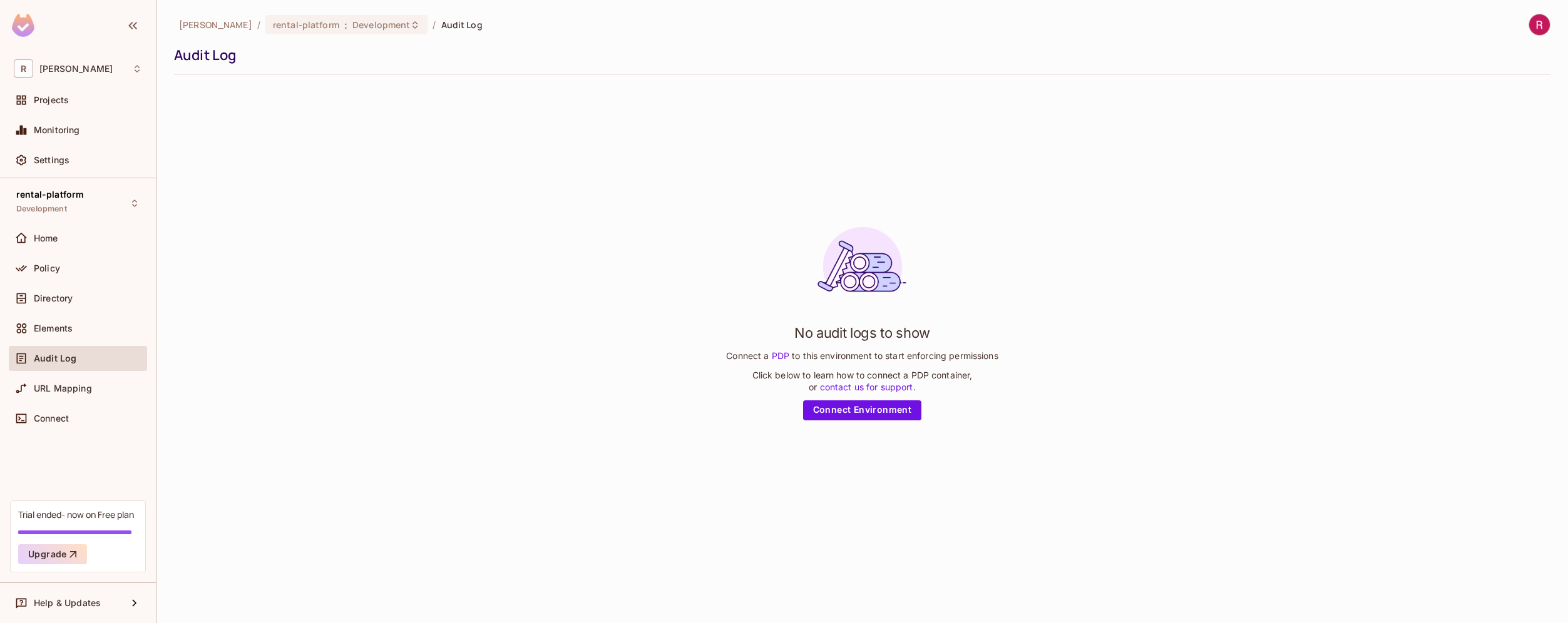
click at [1546, 26] on img at bounding box center [1540, 25] width 21 height 21
click at [1517, 97] on span "Copy Environment Key" at bounding box center [1499, 99] width 93 height 12
click at [1539, 27] on img at bounding box center [1540, 25] width 21 height 21
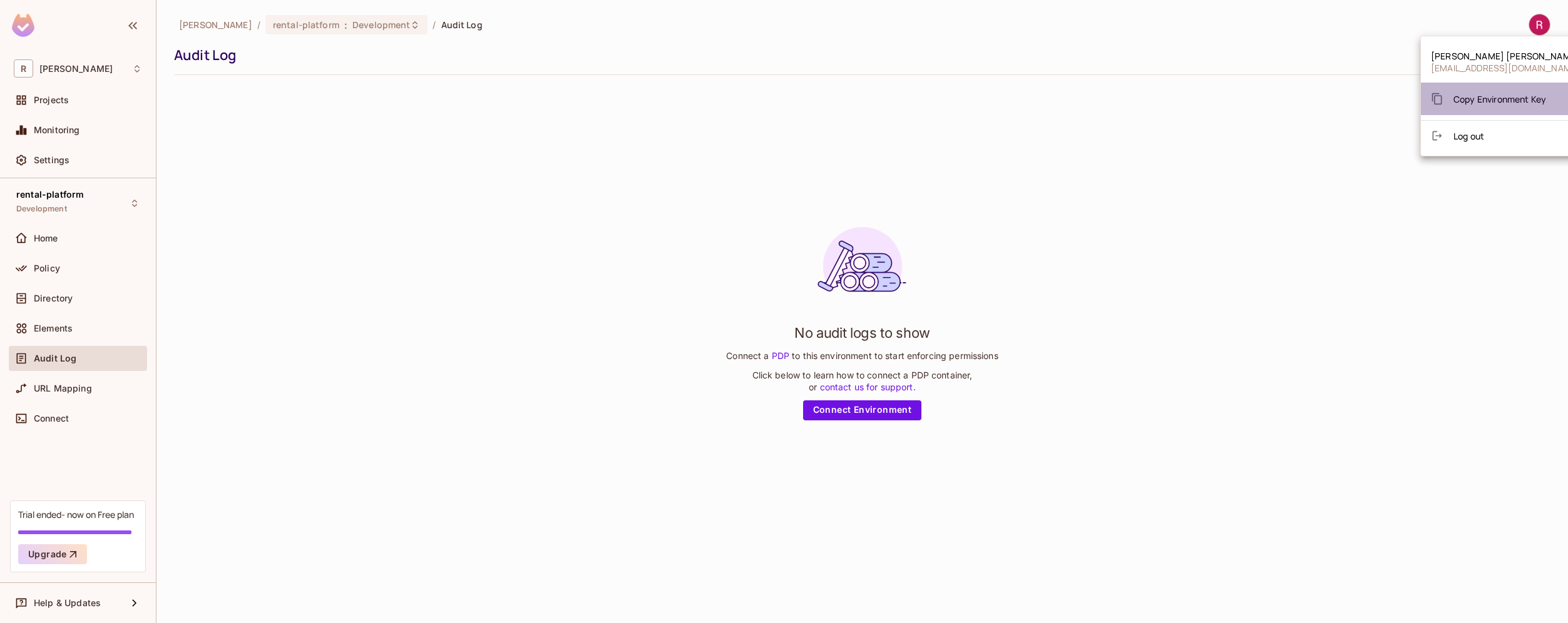
click at [1501, 96] on span "Copy Environment Key" at bounding box center [1499, 99] width 93 height 12
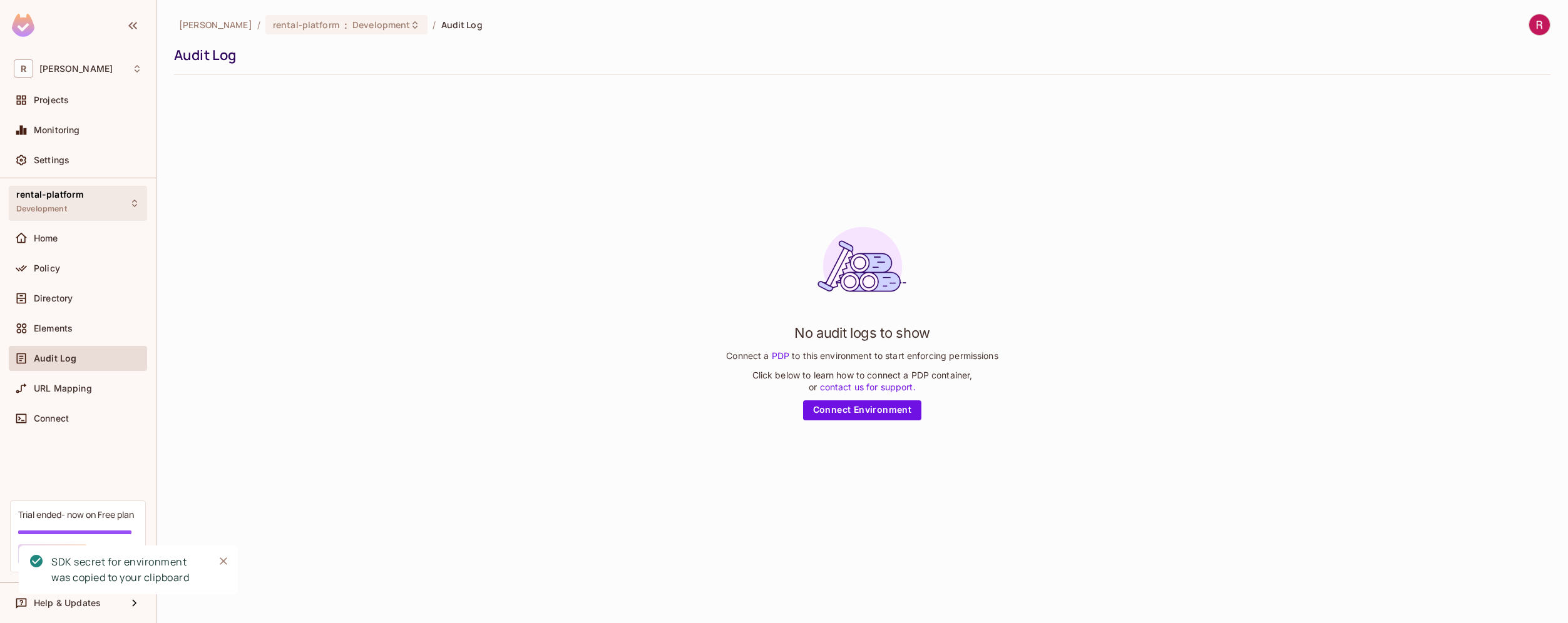
click at [107, 202] on div "rental-platform Development" at bounding box center [78, 203] width 139 height 34
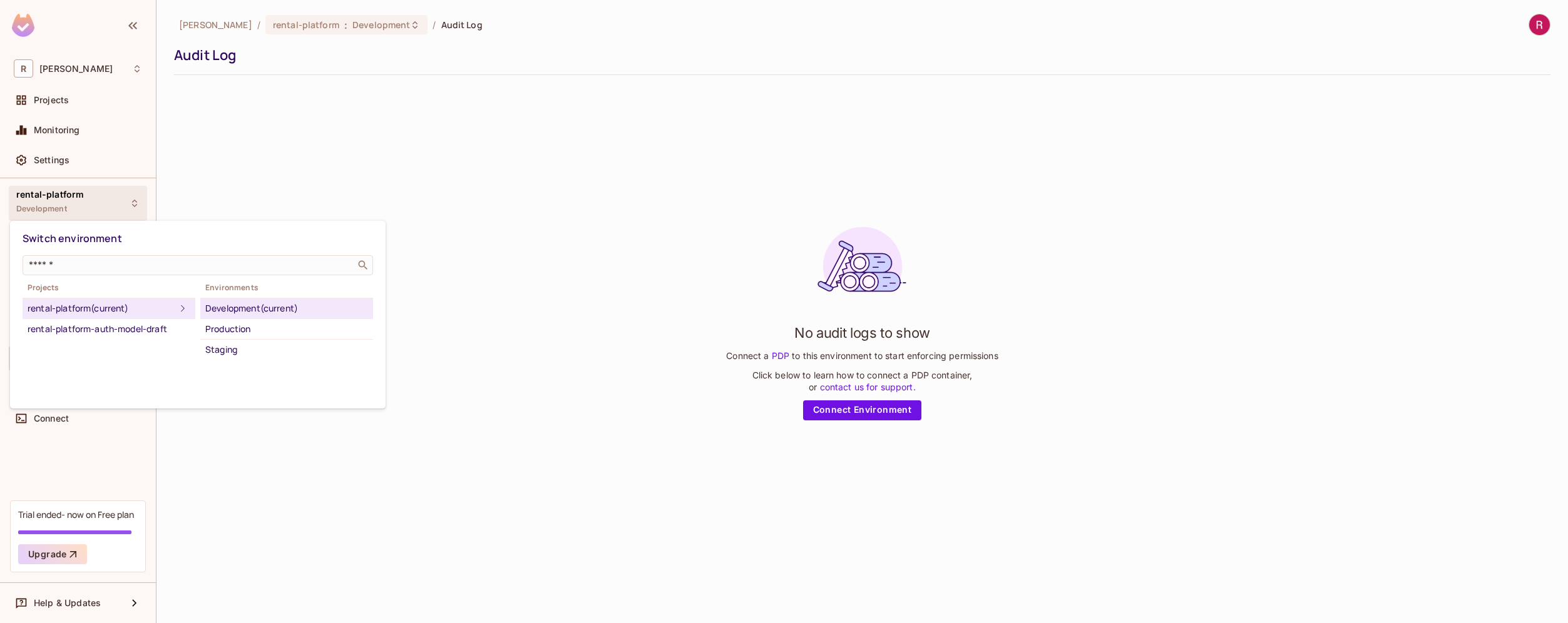
click at [85, 62] on div at bounding box center [784, 312] width 1568 height 623
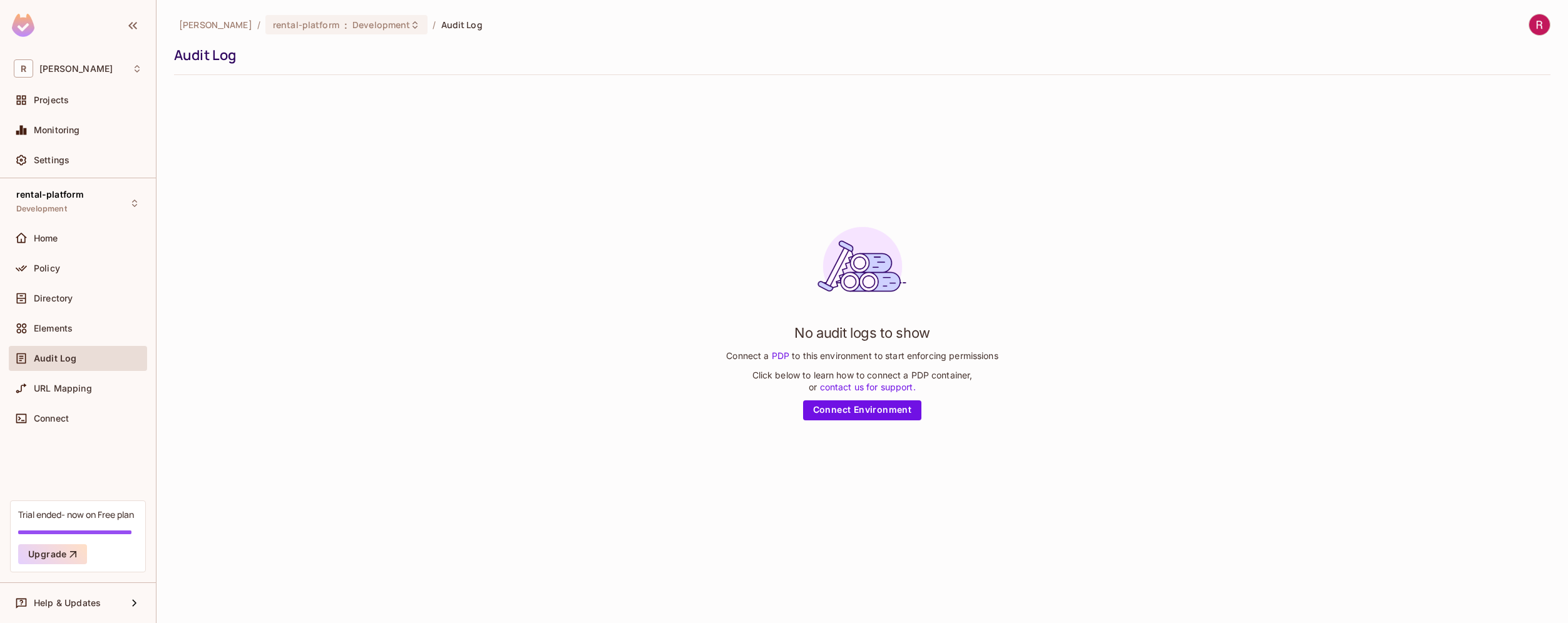
click at [467, 465] on div "No audit logs to show Connect a PDP to this environment to start enforcing perm…" at bounding box center [862, 318] width 1376 height 467
click at [422, 333] on div "No audit logs to show Connect a PDP to this environment to start enforcing perm…" at bounding box center [862, 318] width 1376 height 467
click at [48, 72] on span "[PERSON_NAME]" at bounding box center [76, 69] width 73 height 10
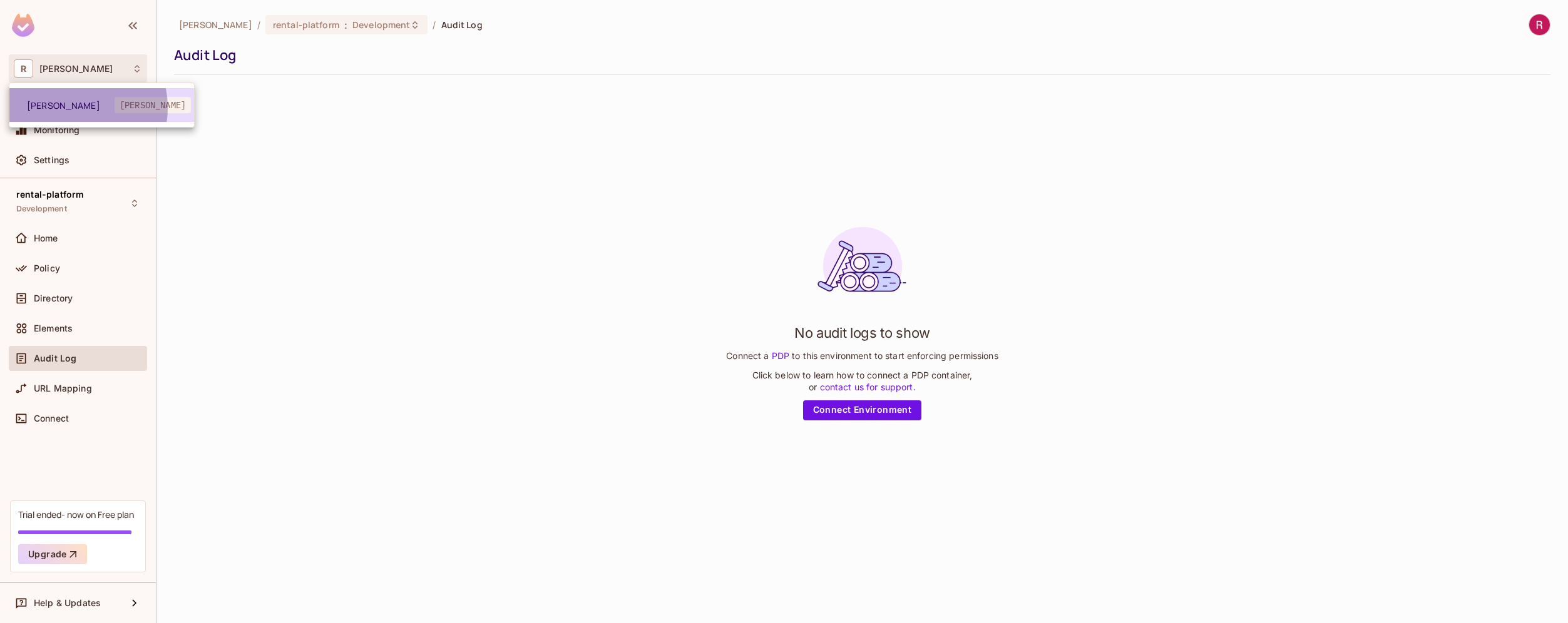
click at [69, 108] on span "[PERSON_NAME]" at bounding box center [71, 105] width 88 height 12
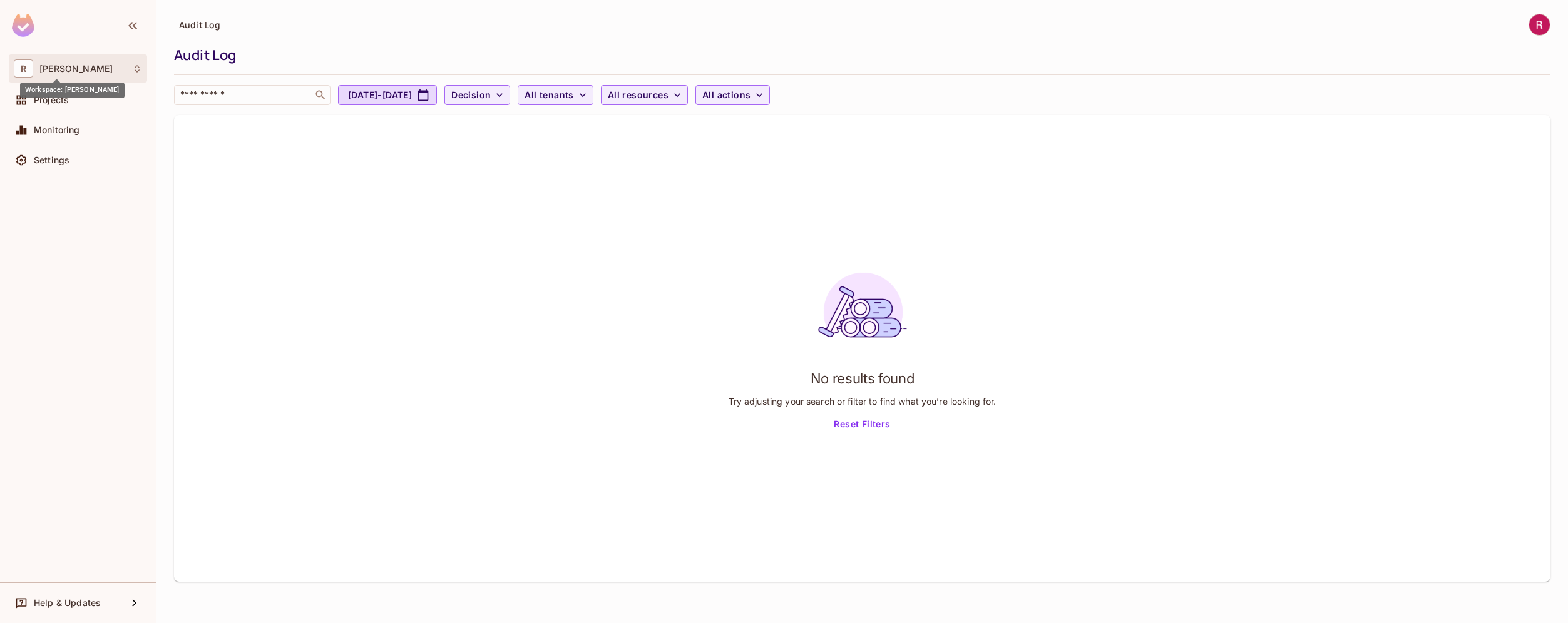
click at [51, 69] on span "[PERSON_NAME]" at bounding box center [76, 69] width 73 height 10
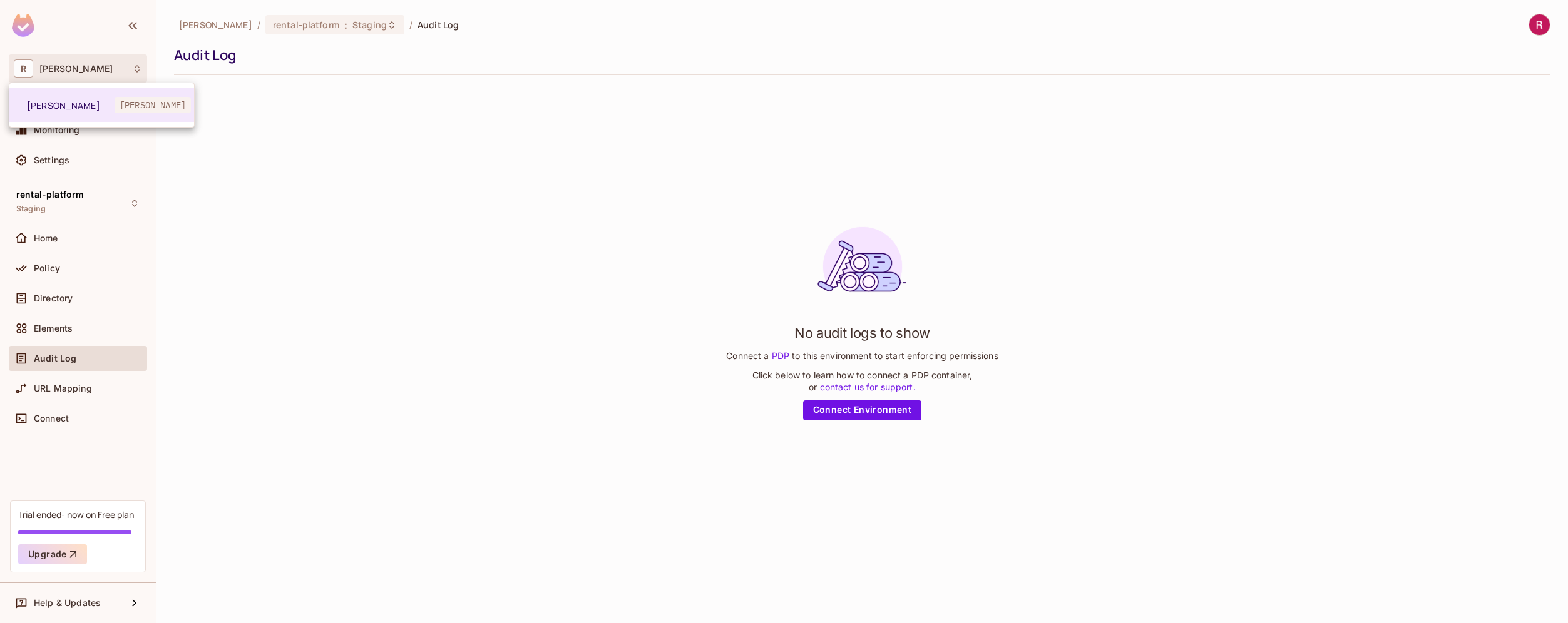
click at [52, 69] on div at bounding box center [784, 312] width 1568 height 623
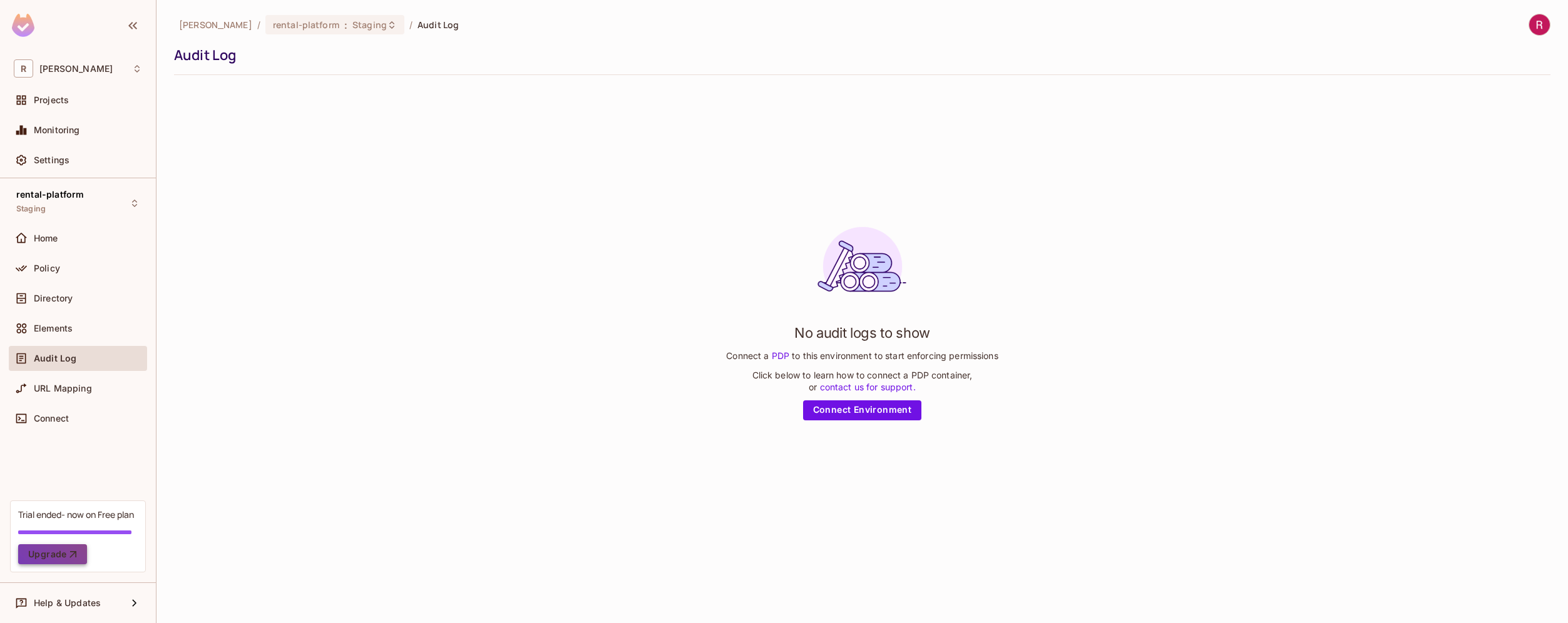
click at [60, 552] on button "Upgrade" at bounding box center [52, 554] width 69 height 20
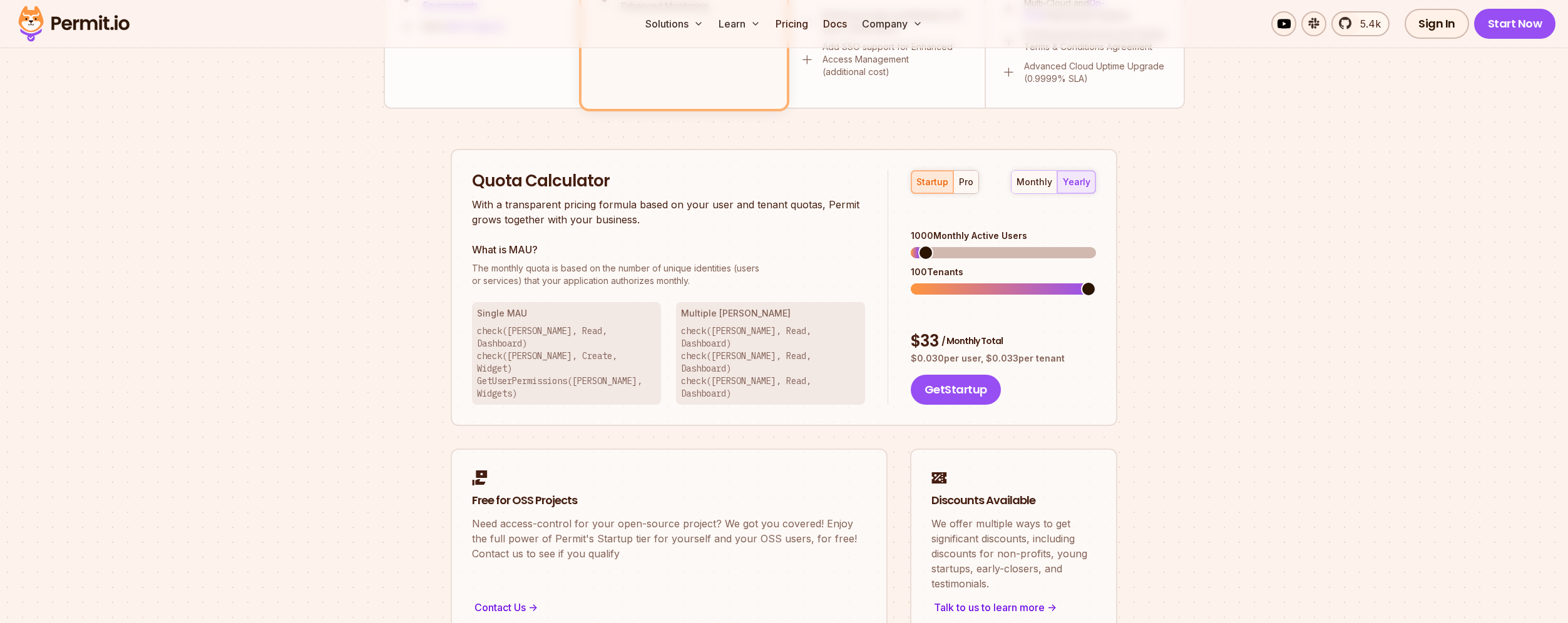
scroll to position [700, 0]
click at [911, 281] on span at bounding box center [919, 288] width 15 height 15
click at [911, 244] on span at bounding box center [919, 252] width 15 height 15
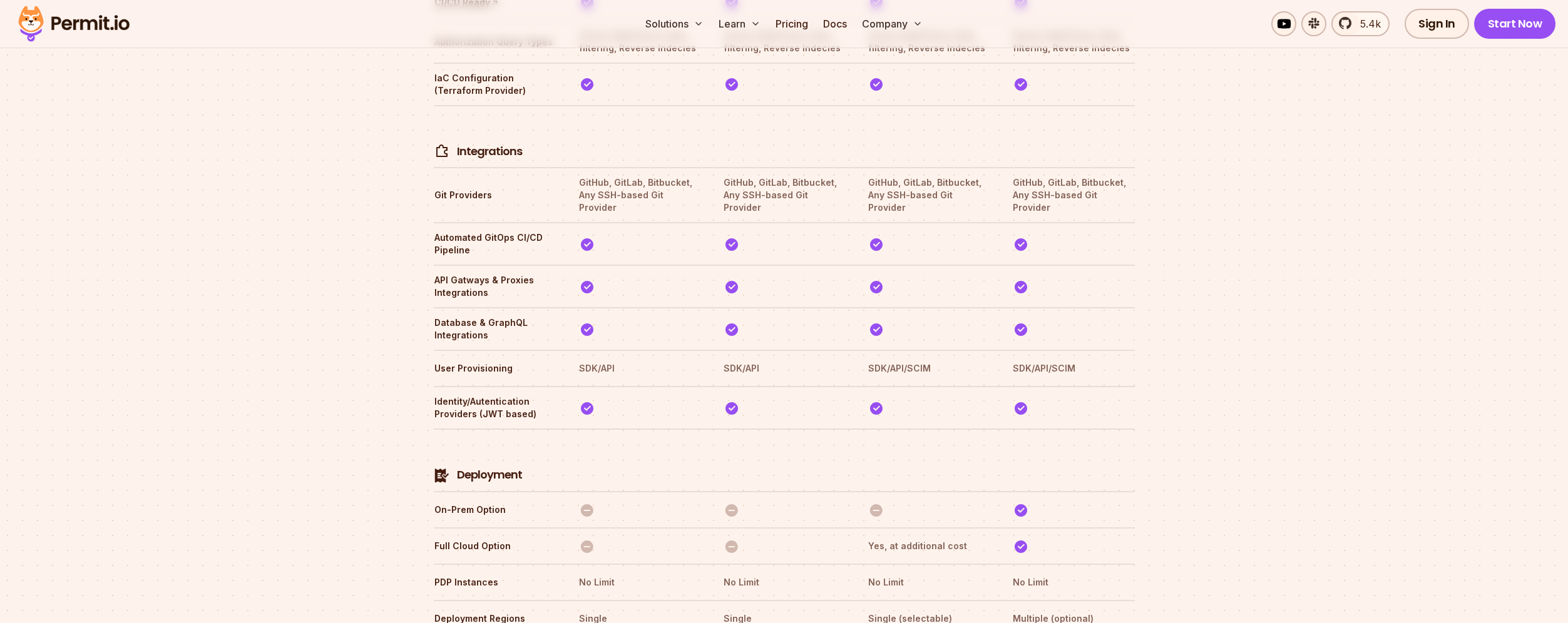
scroll to position [2585, 0]
click at [341, 167] on section "Compare Plans With our `No Blackout Features` policy, you only pay for your quo…" at bounding box center [784, 495] width 1568 height 3385
